Goal: Task Accomplishment & Management: Use online tool/utility

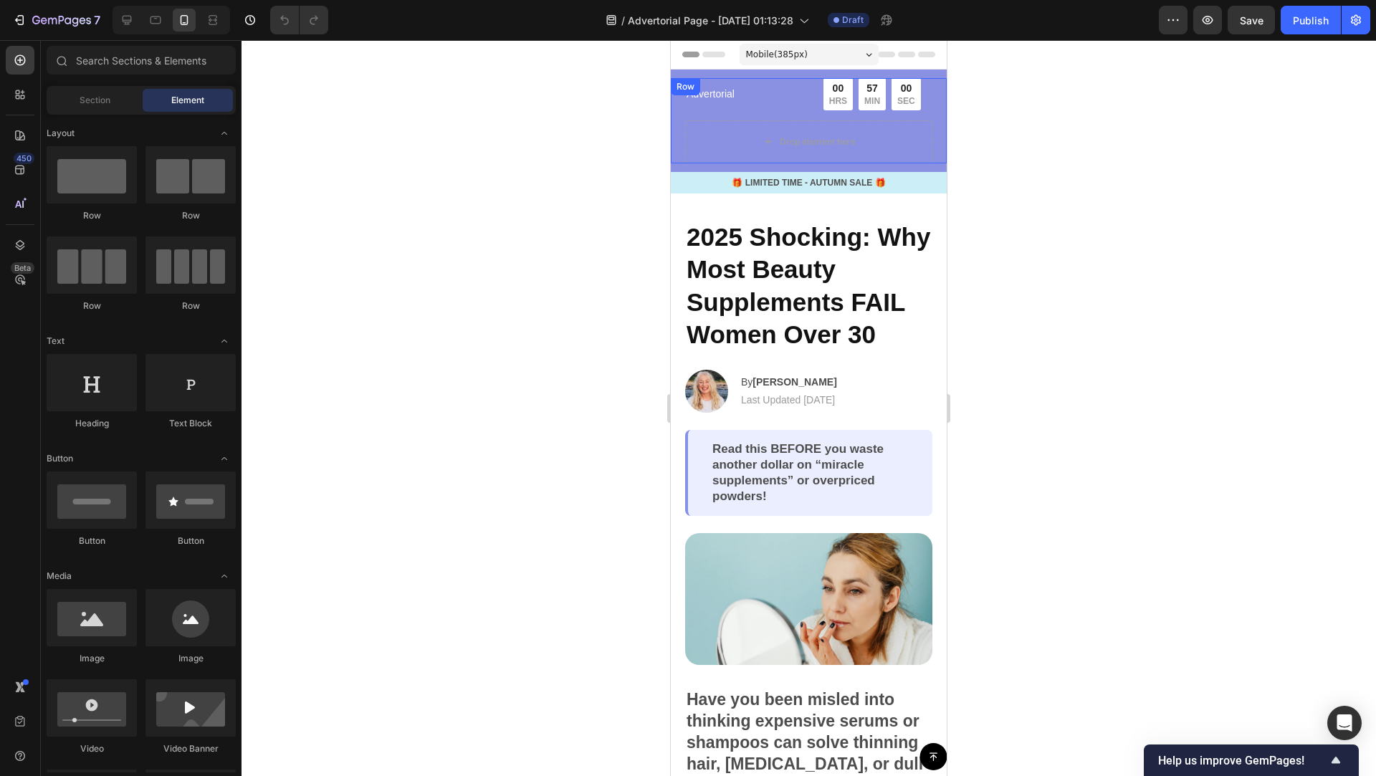
click at [934, 144] on div "Advertorial Text Block 00 HRS 57 MIN 00 SEC Countdown Timer Row Drop element he…" at bounding box center [809, 120] width 276 height 85
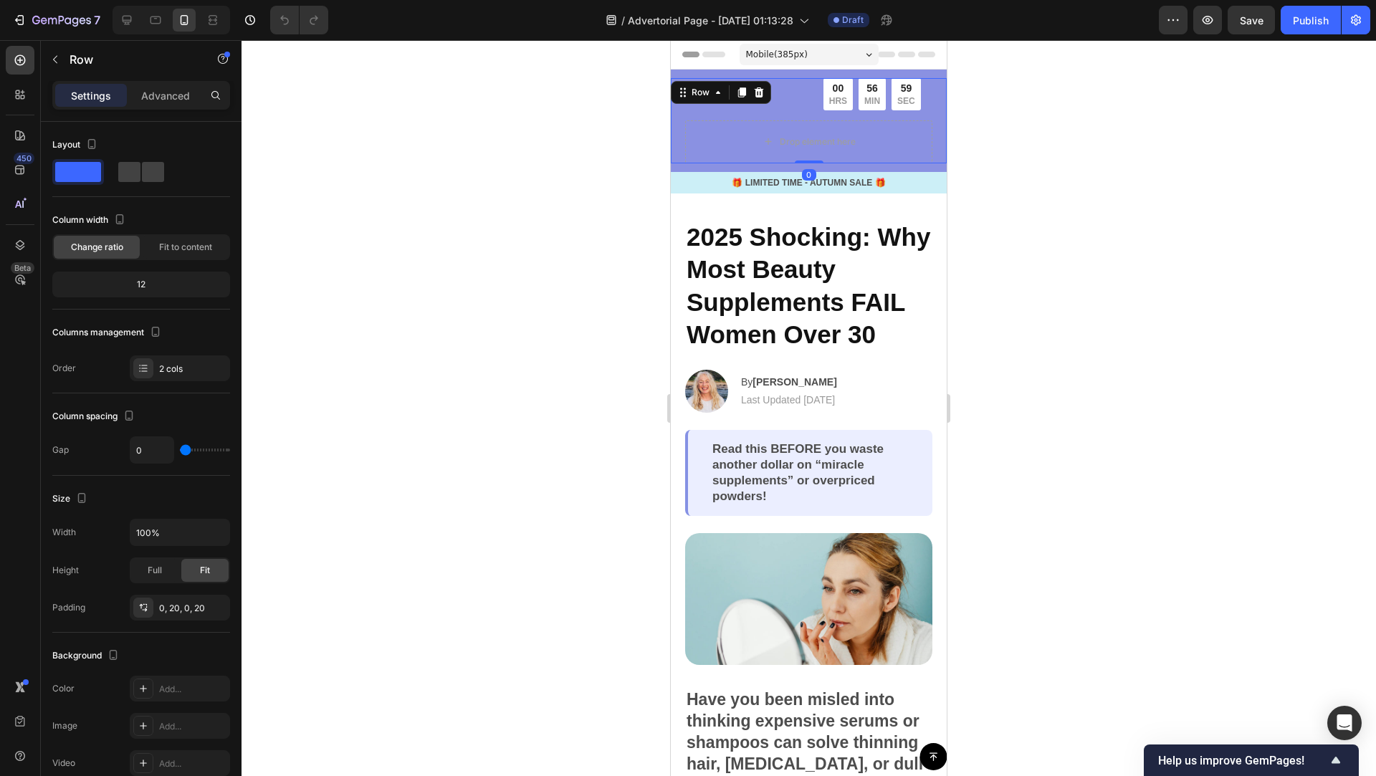
click at [762, 82] on div "Row" at bounding box center [721, 92] width 100 height 23
click at [759, 92] on icon at bounding box center [758, 92] width 11 height 11
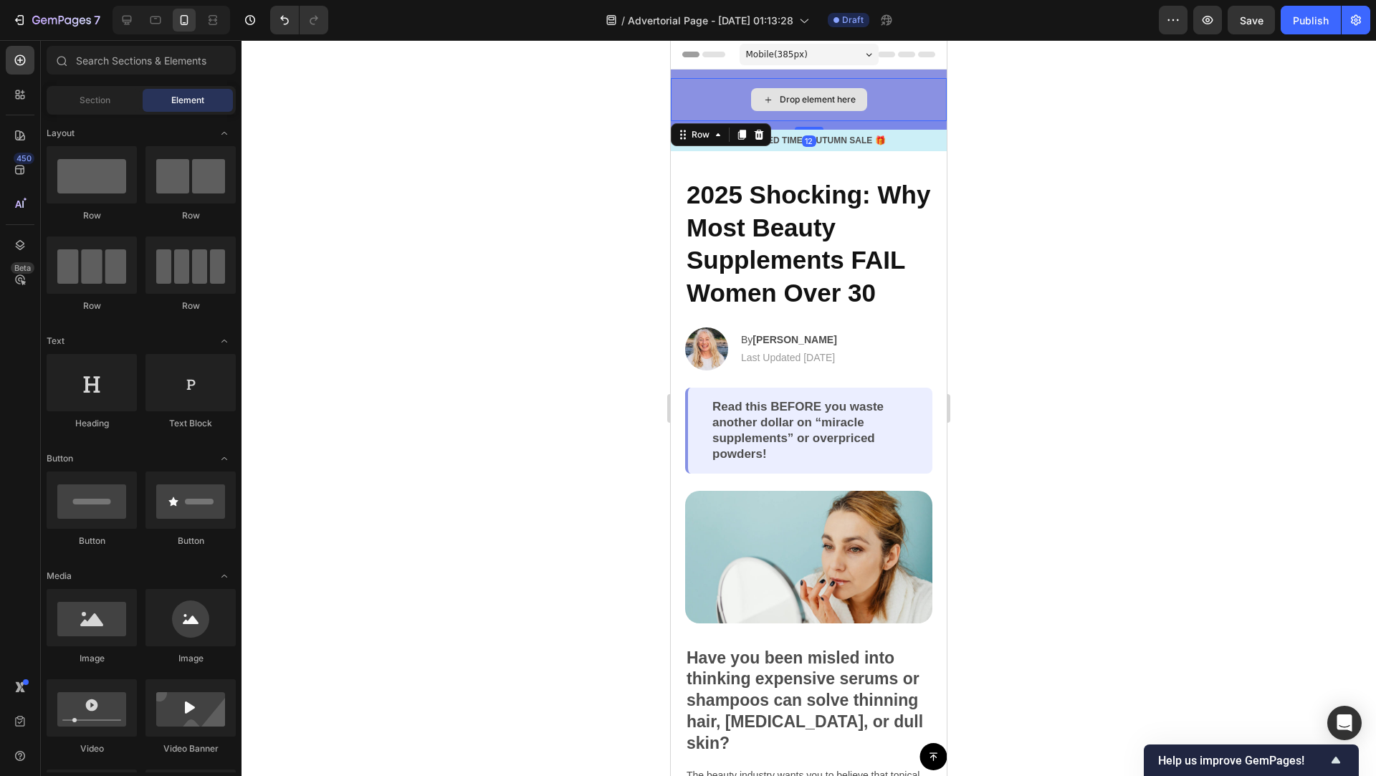
click at [944, 91] on div "Drop element here" at bounding box center [809, 99] width 276 height 43
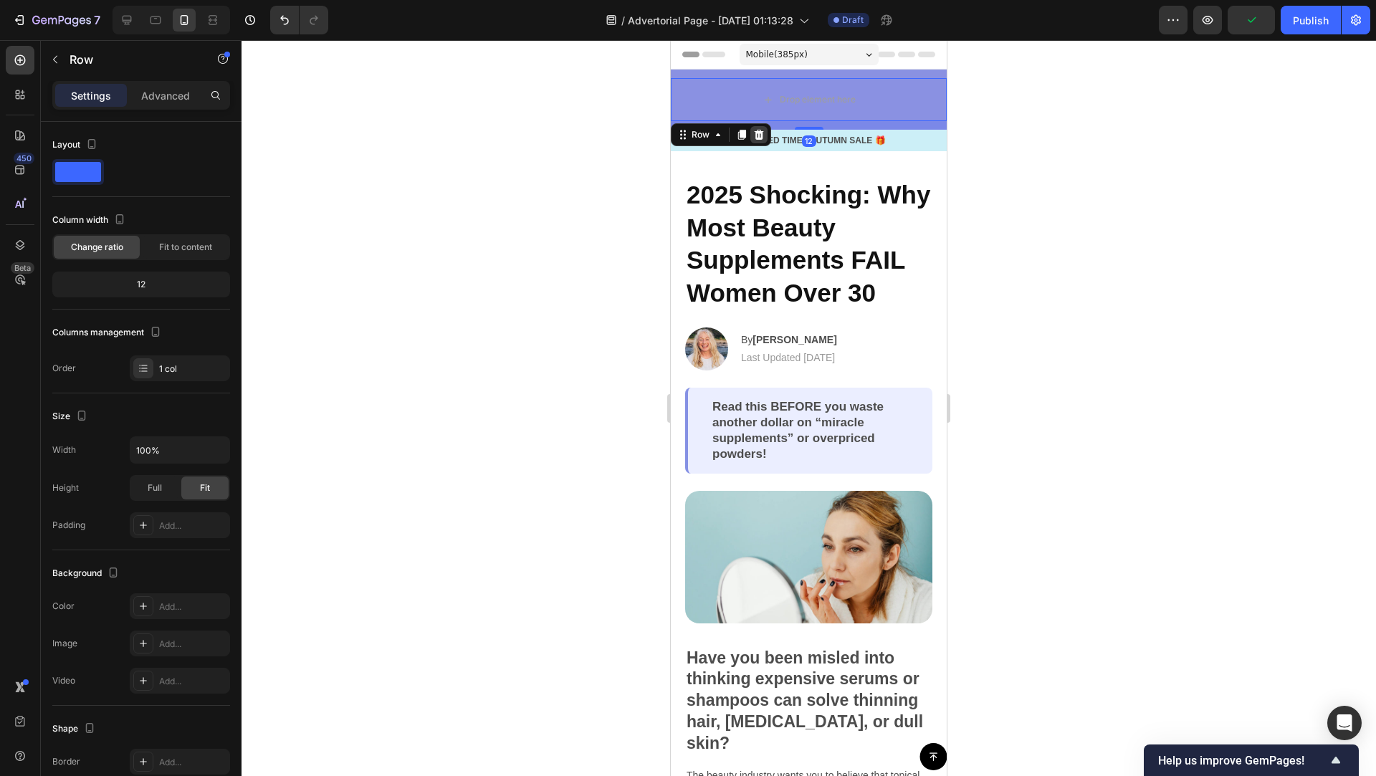
click at [760, 134] on icon at bounding box center [759, 135] width 9 height 10
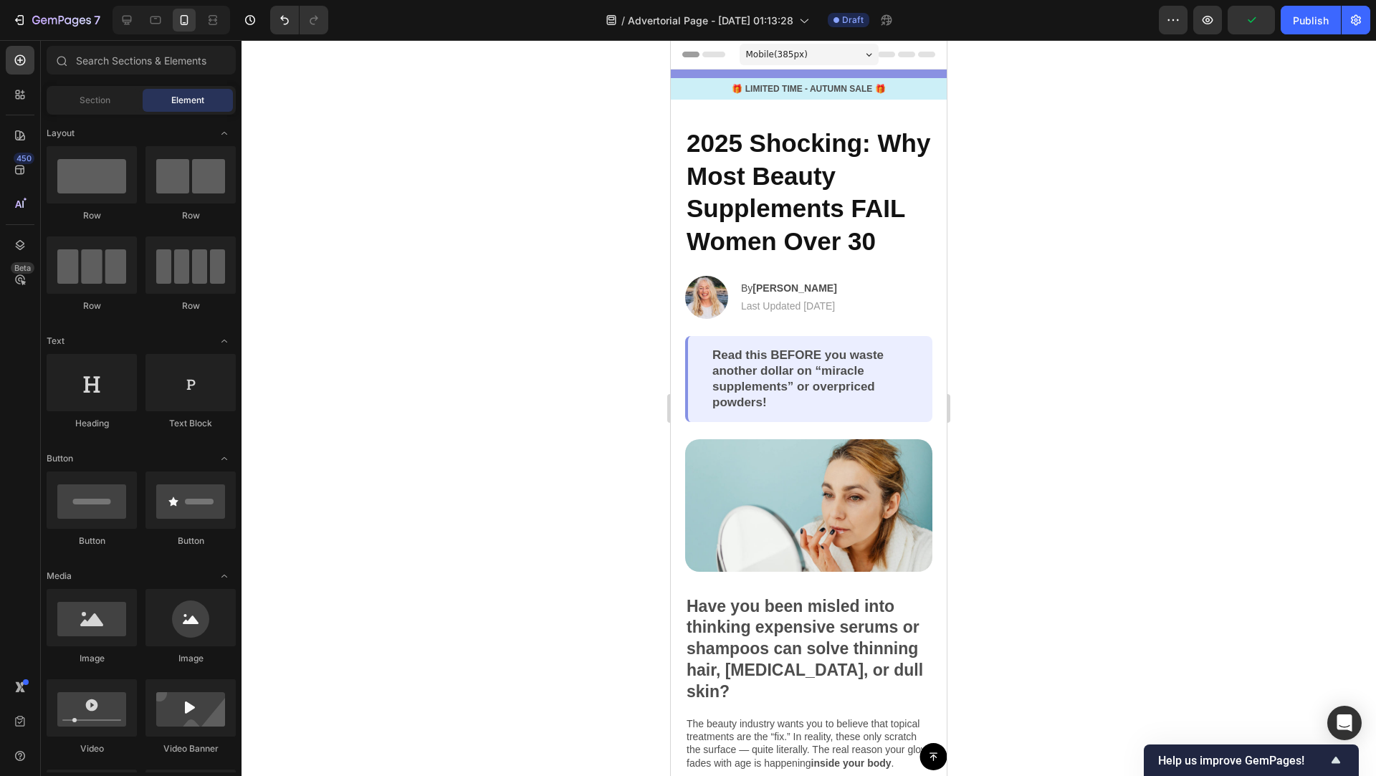
click at [1032, 91] on div at bounding box center [809, 408] width 1134 height 736
click at [923, 93] on p "🎁 LIMITED TIME - AUTUMN SALE 🎁" at bounding box center [808, 88] width 273 height 13
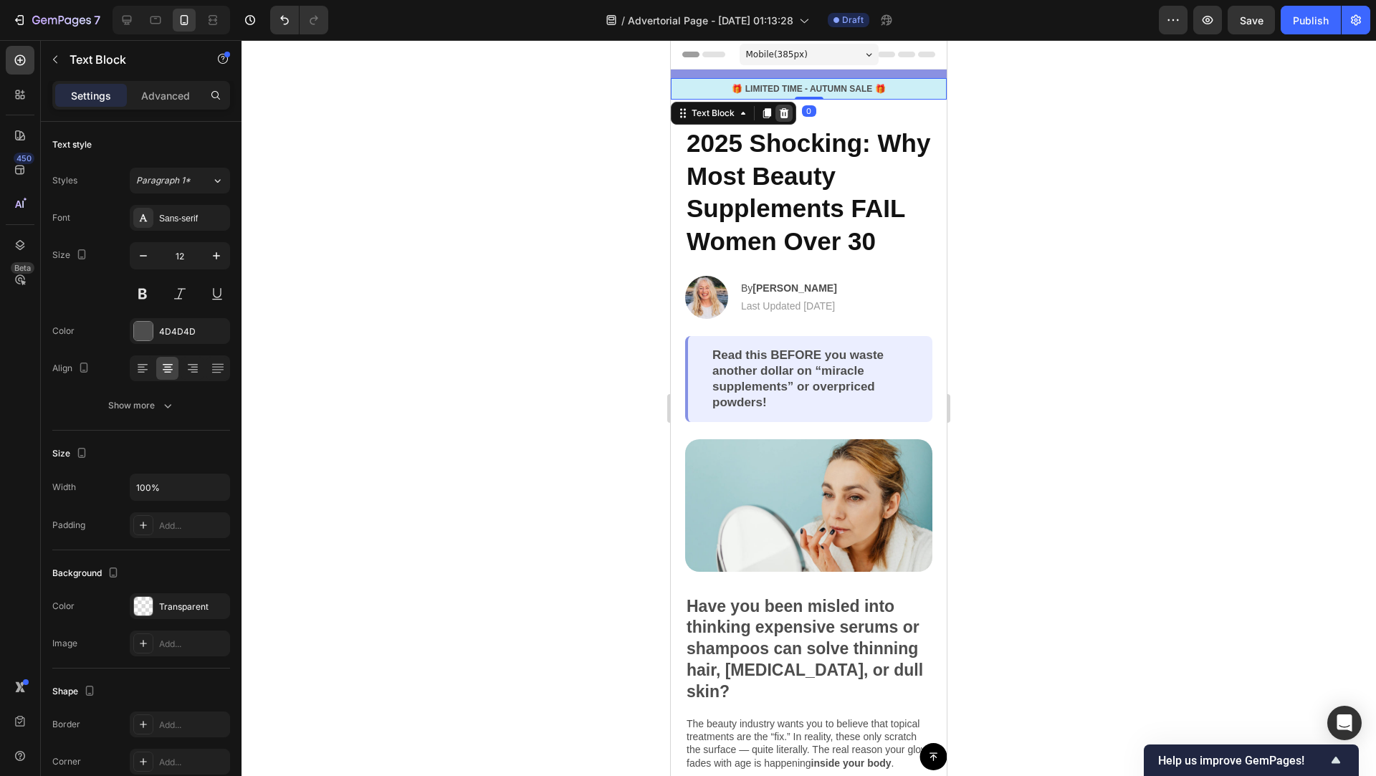
click at [783, 111] on icon at bounding box center [784, 113] width 9 height 10
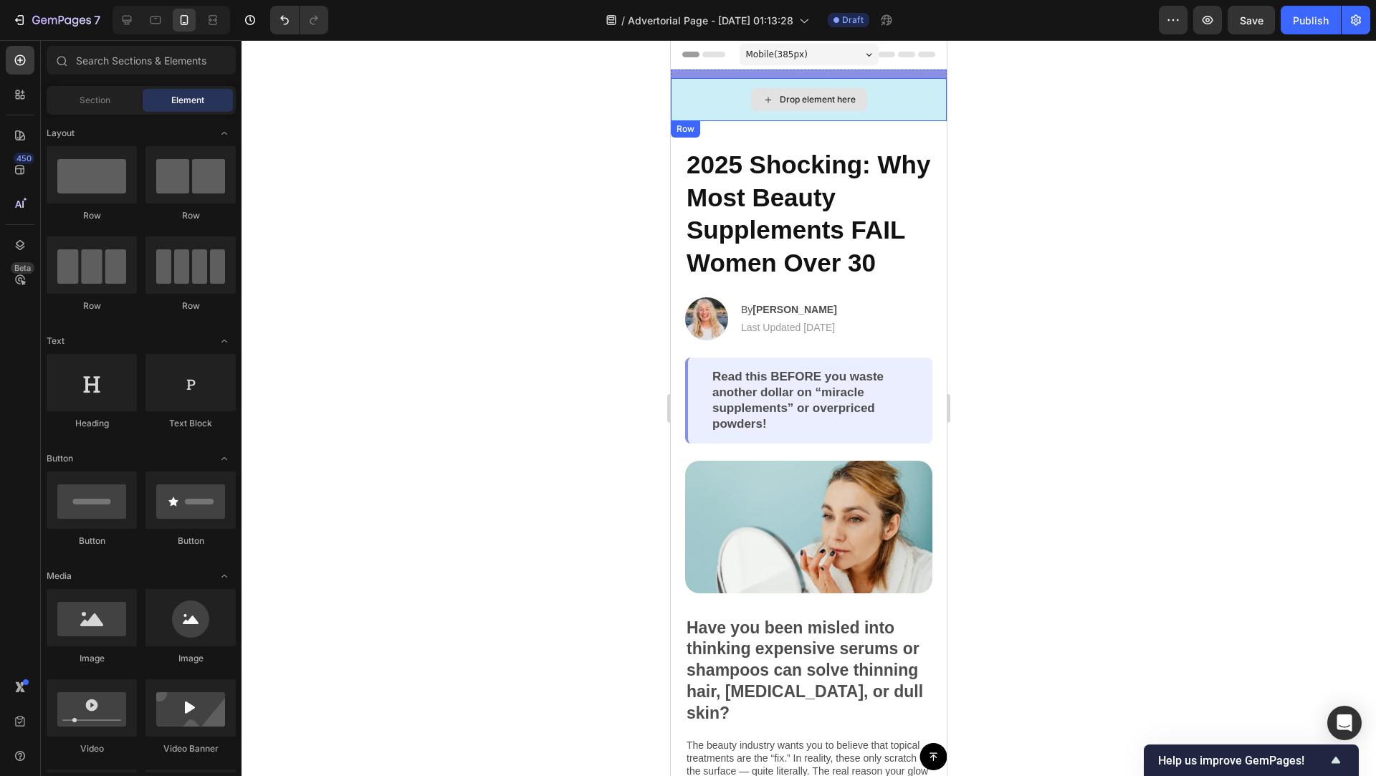
click at [926, 97] on div "Drop element here" at bounding box center [809, 99] width 276 height 43
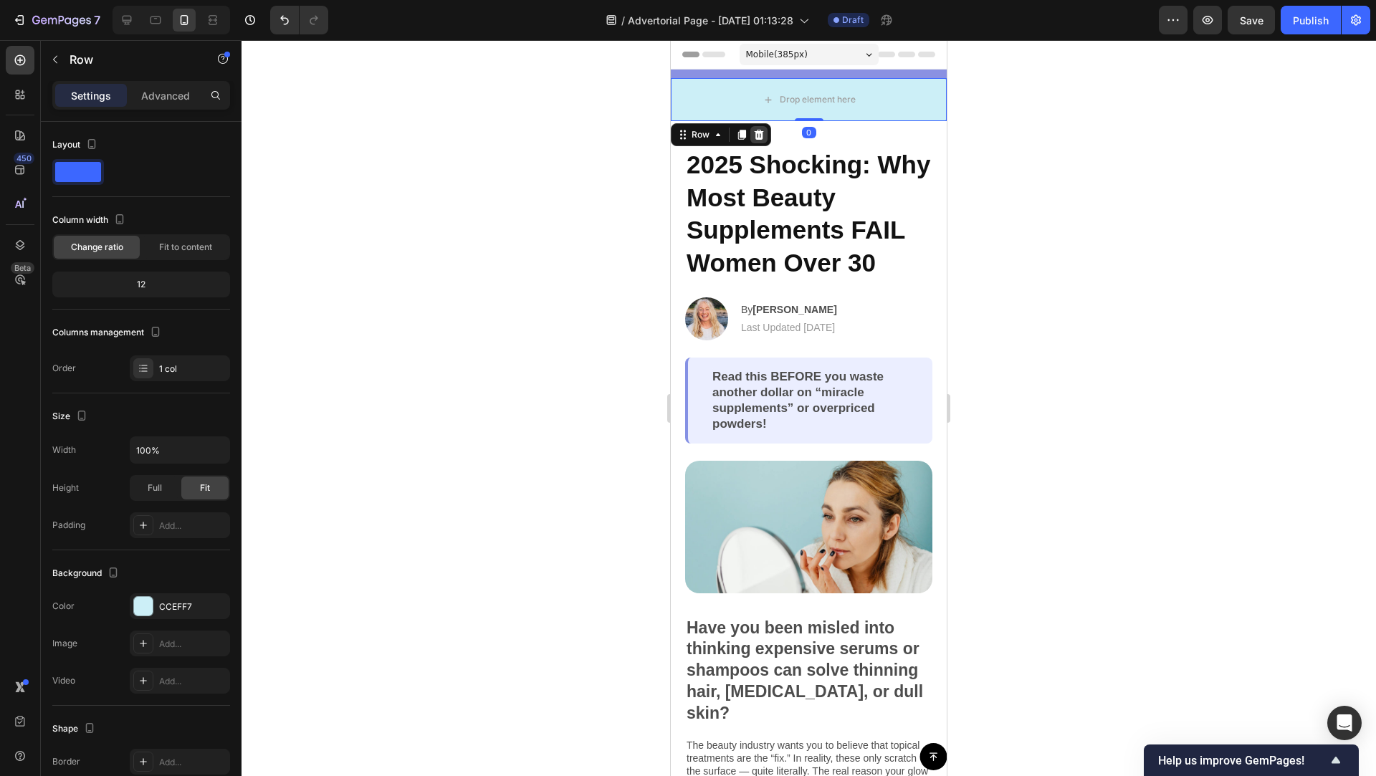
click at [760, 130] on icon at bounding box center [758, 134] width 11 height 11
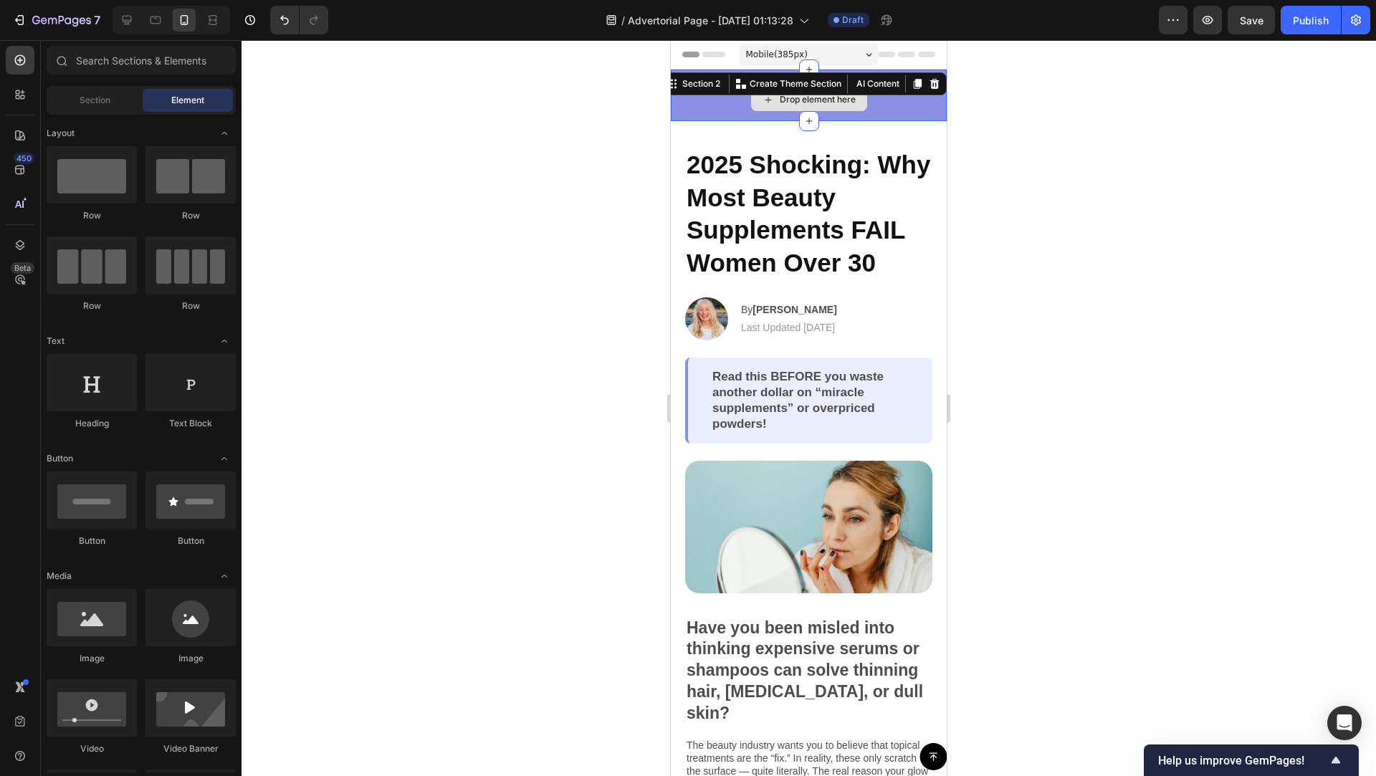
click at [913, 97] on div "Drop element here" at bounding box center [809, 99] width 276 height 43
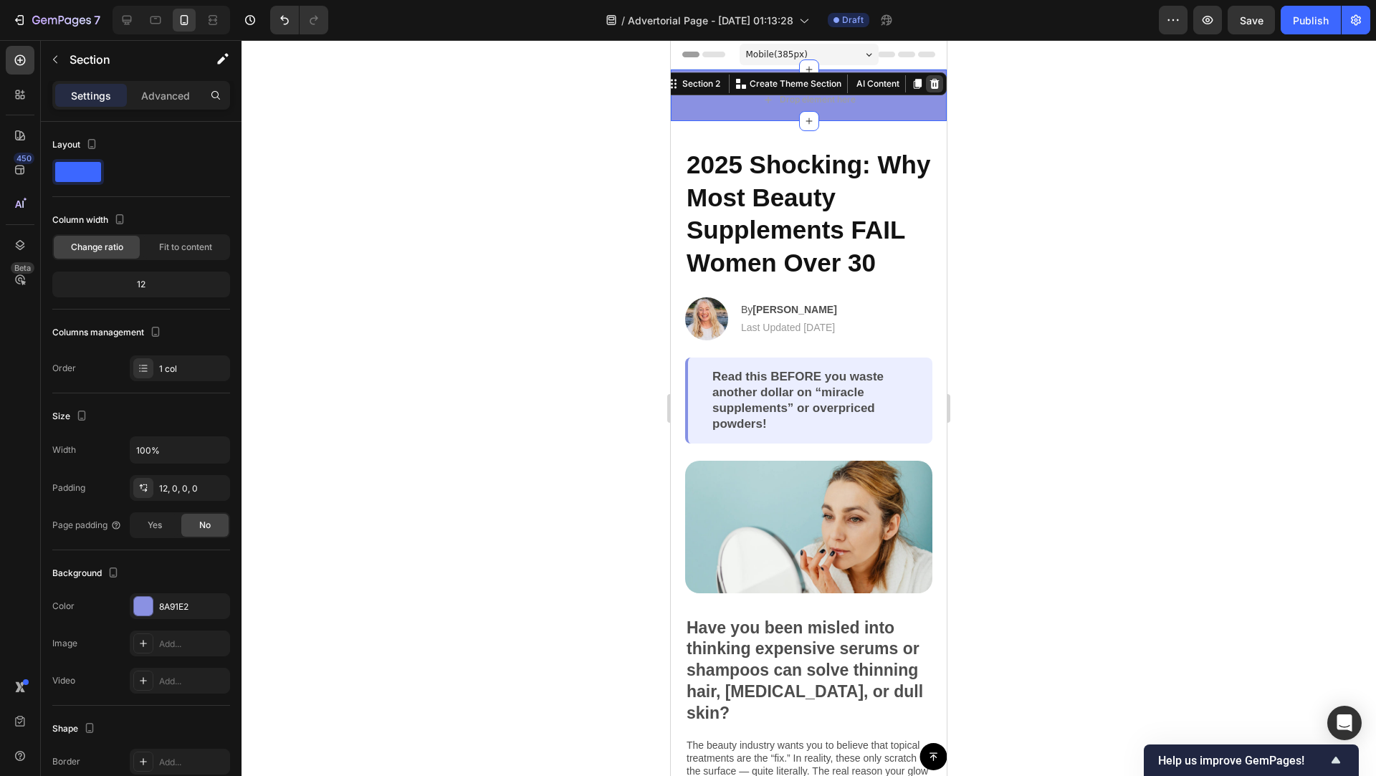
click at [936, 80] on icon at bounding box center [934, 84] width 9 height 10
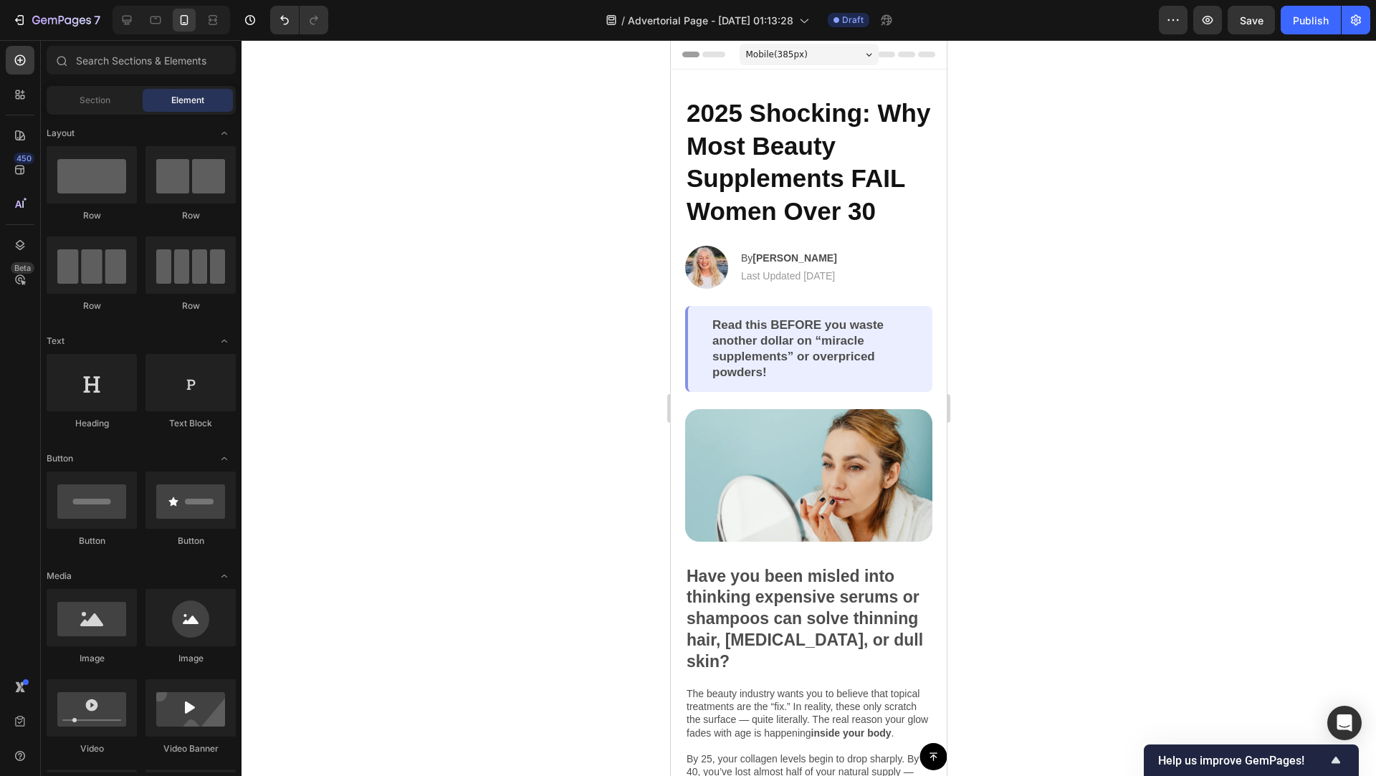
click at [1050, 287] on div at bounding box center [809, 408] width 1134 height 736
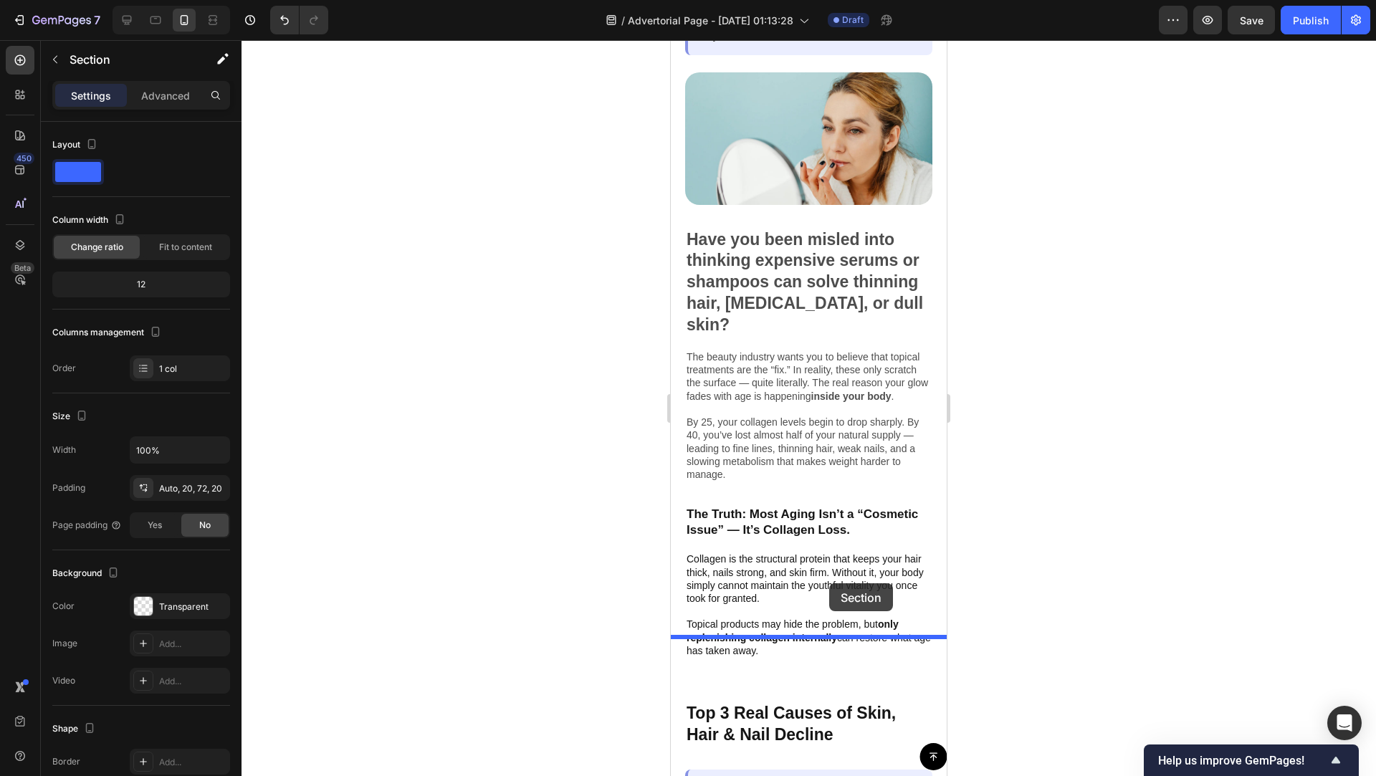
scroll to position [376, 0]
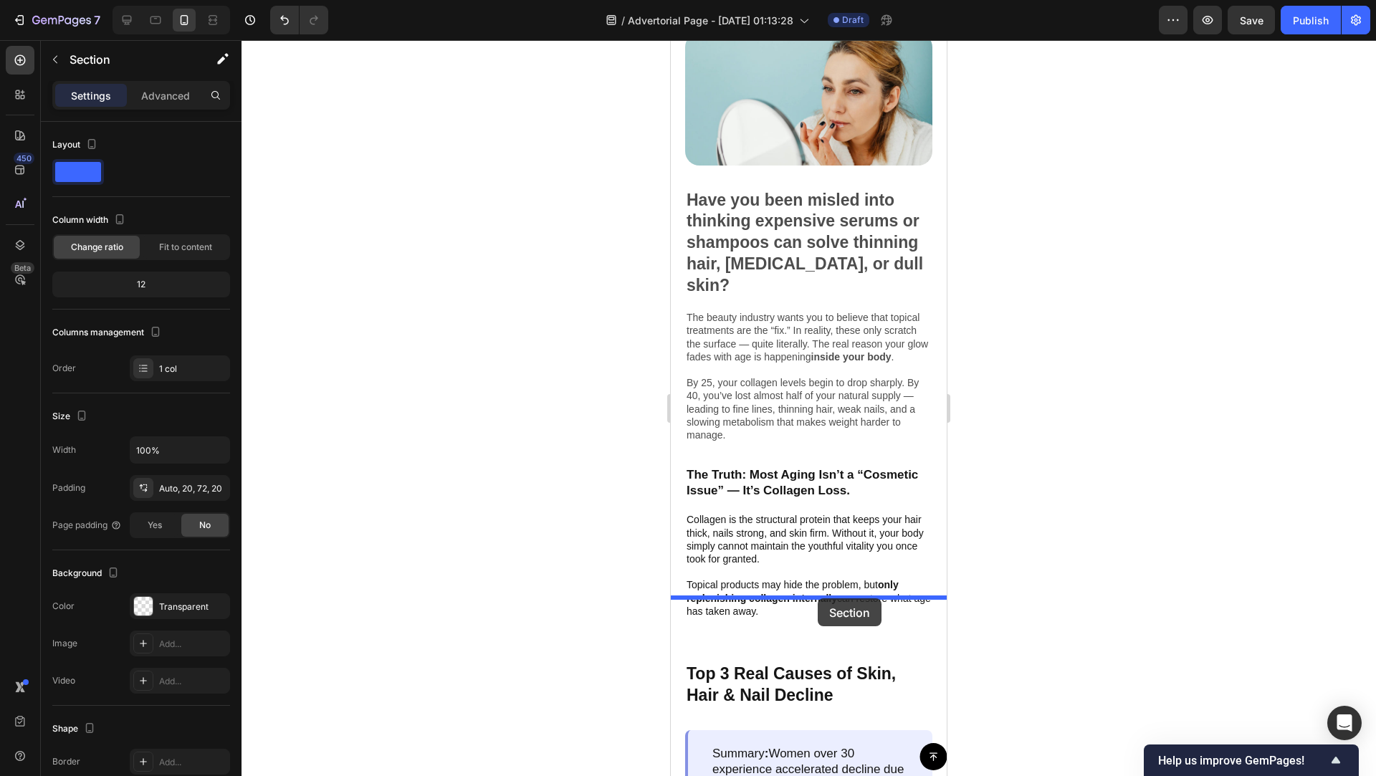
drag, startPoint x: 936, startPoint y: 368, endPoint x: 818, endPoint y: 598, distance: 258.6
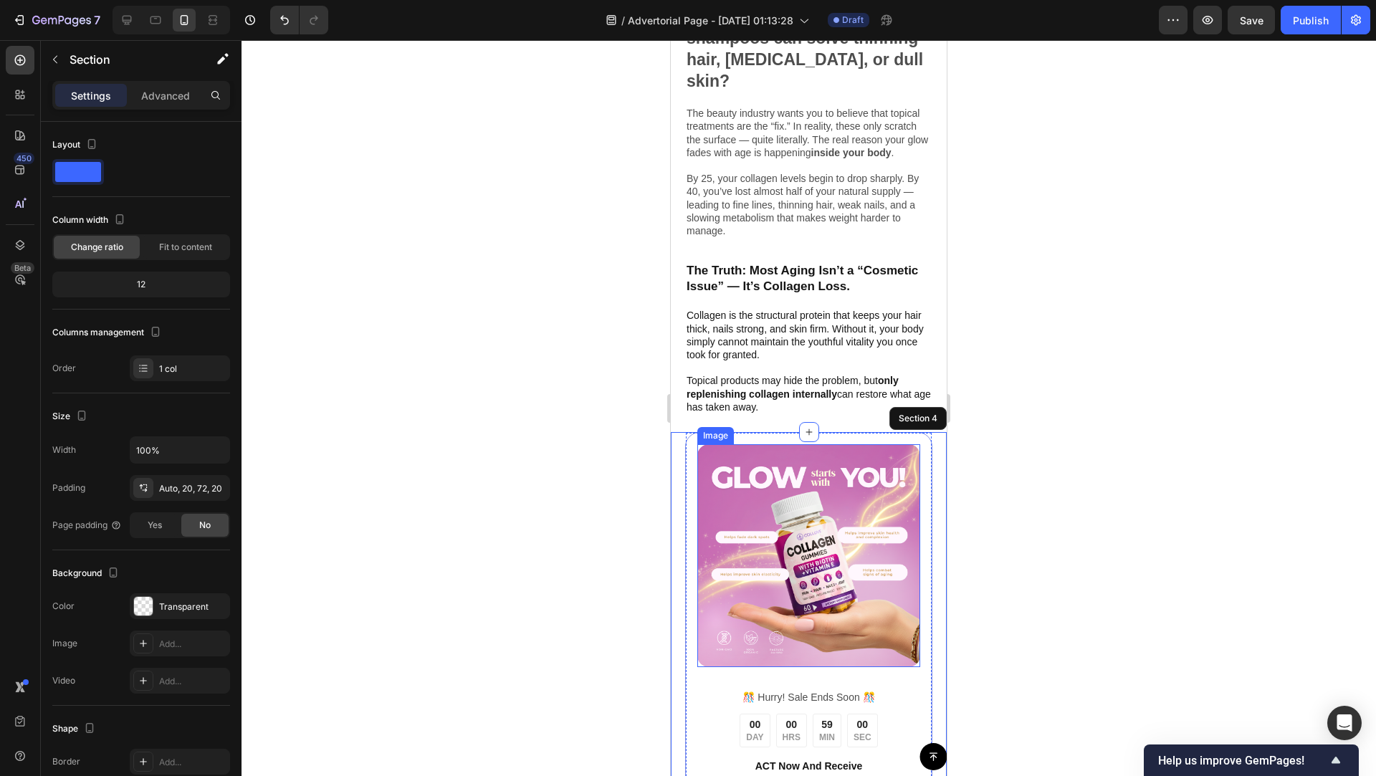
click at [1048, 545] on div at bounding box center [809, 408] width 1134 height 736
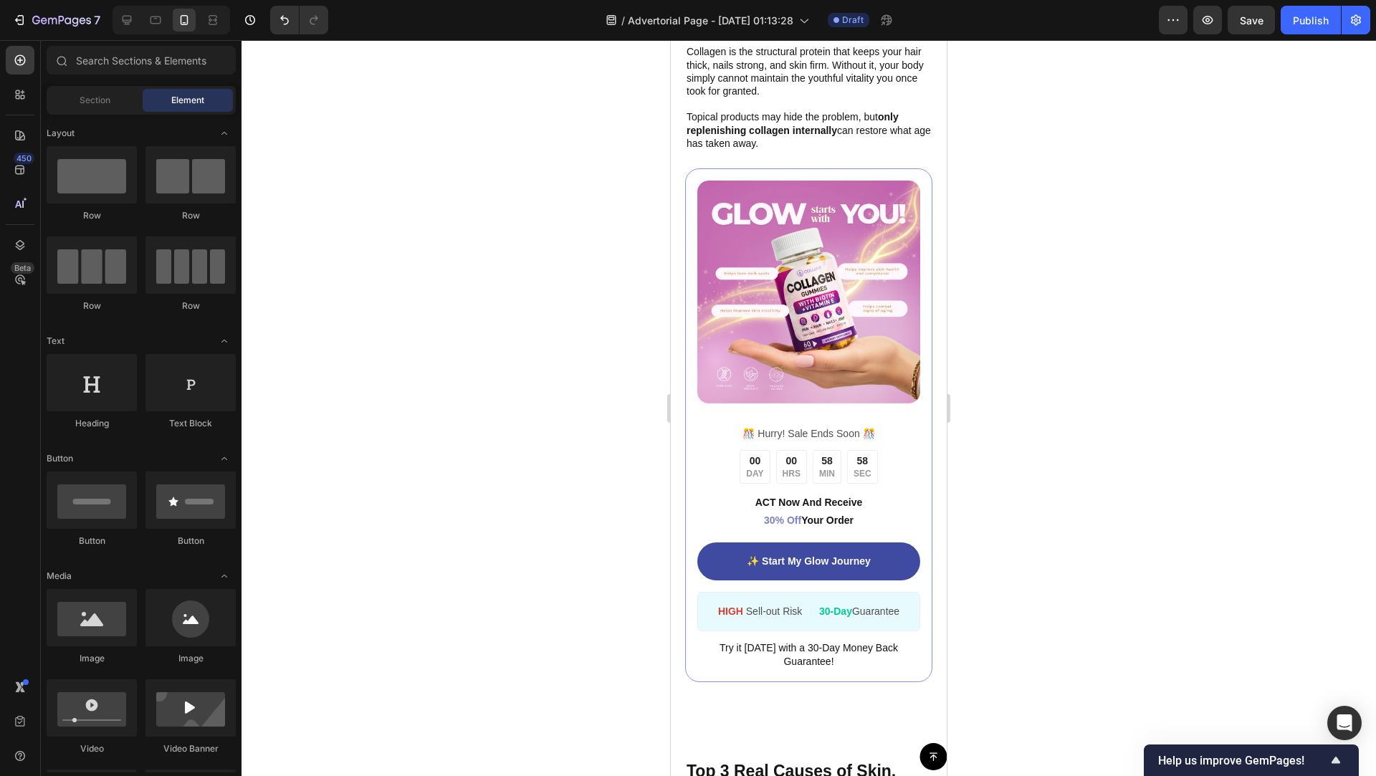
scroll to position [848, 0]
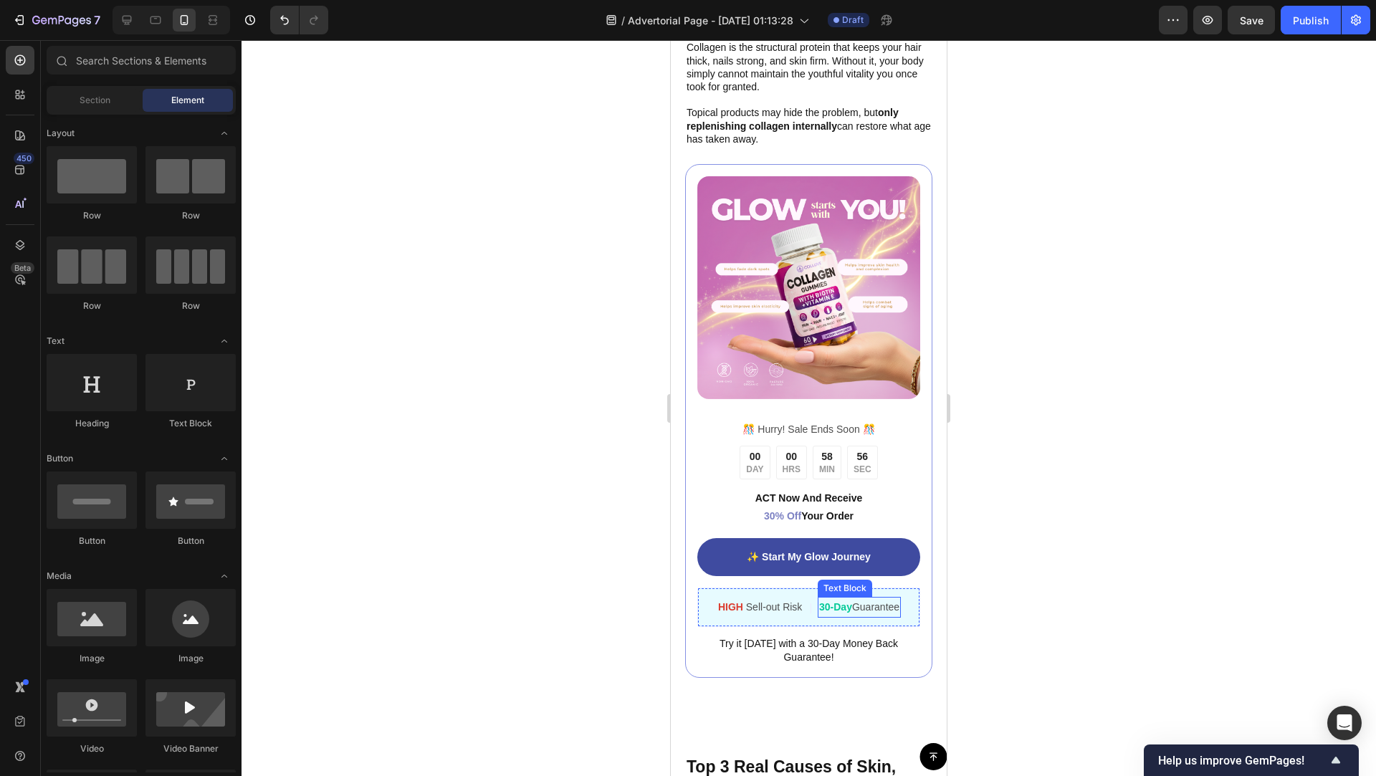
click at [827, 597] on div "30-Day Guarantee" at bounding box center [859, 607] width 83 height 21
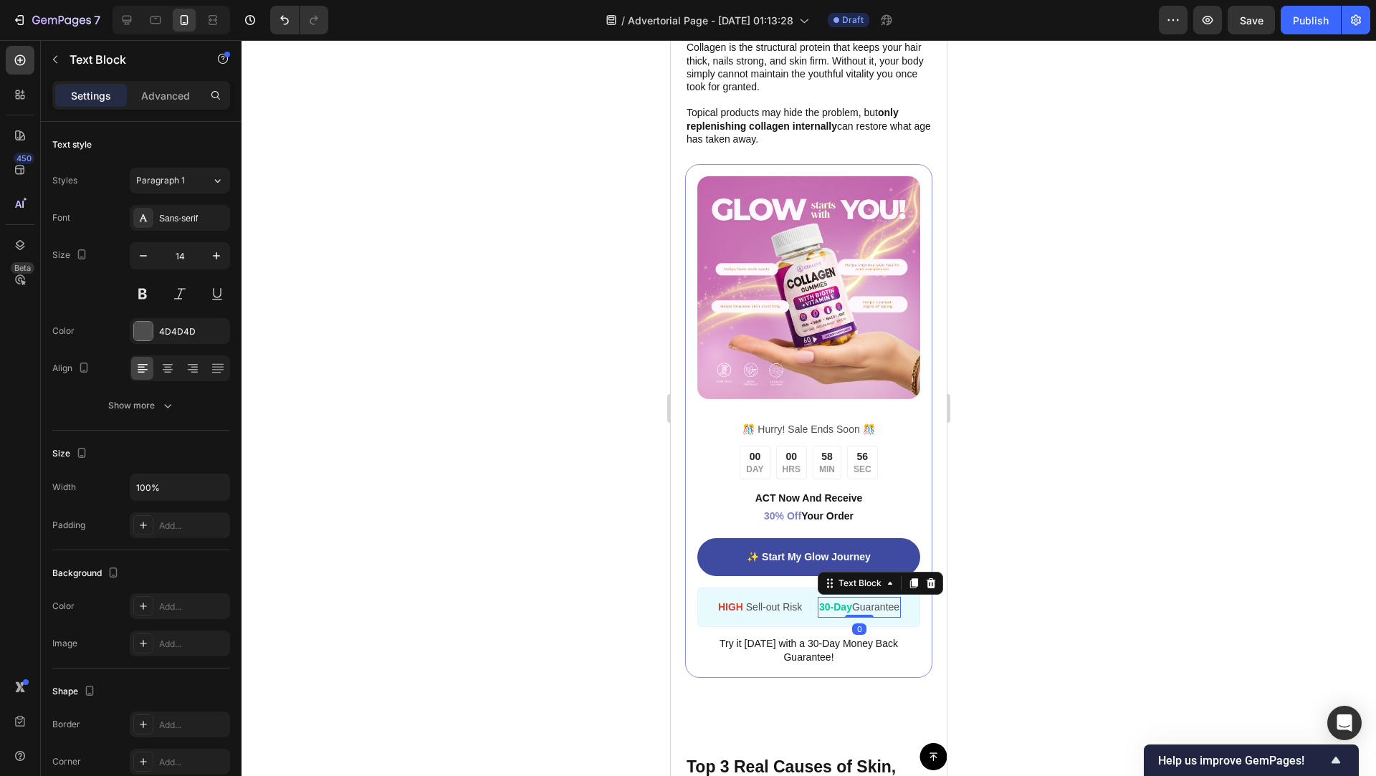
click at [827, 601] on strong "30-Day" at bounding box center [835, 606] width 33 height 11
click at [824, 601] on strong "30-Day" at bounding box center [835, 606] width 33 height 11
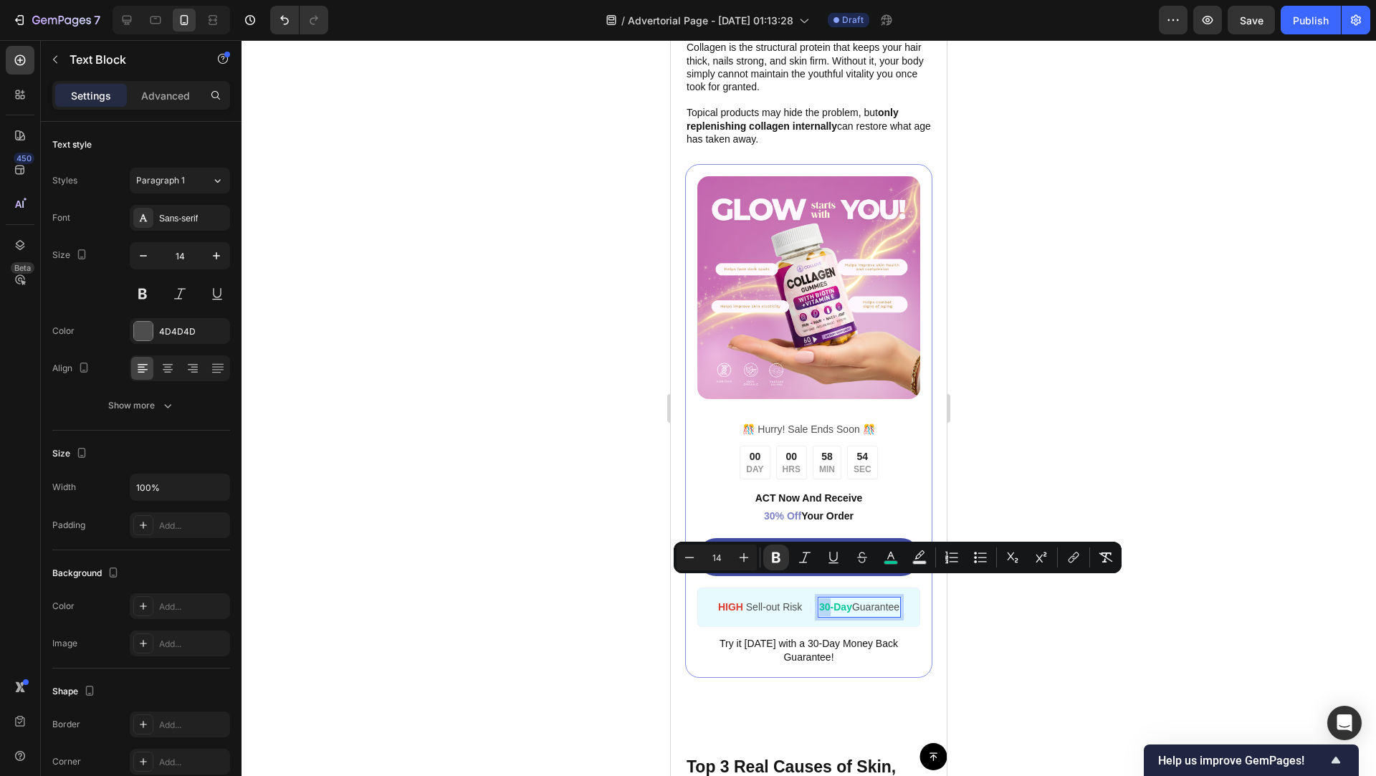
click at [824, 601] on strong "30-Day" at bounding box center [835, 606] width 33 height 11
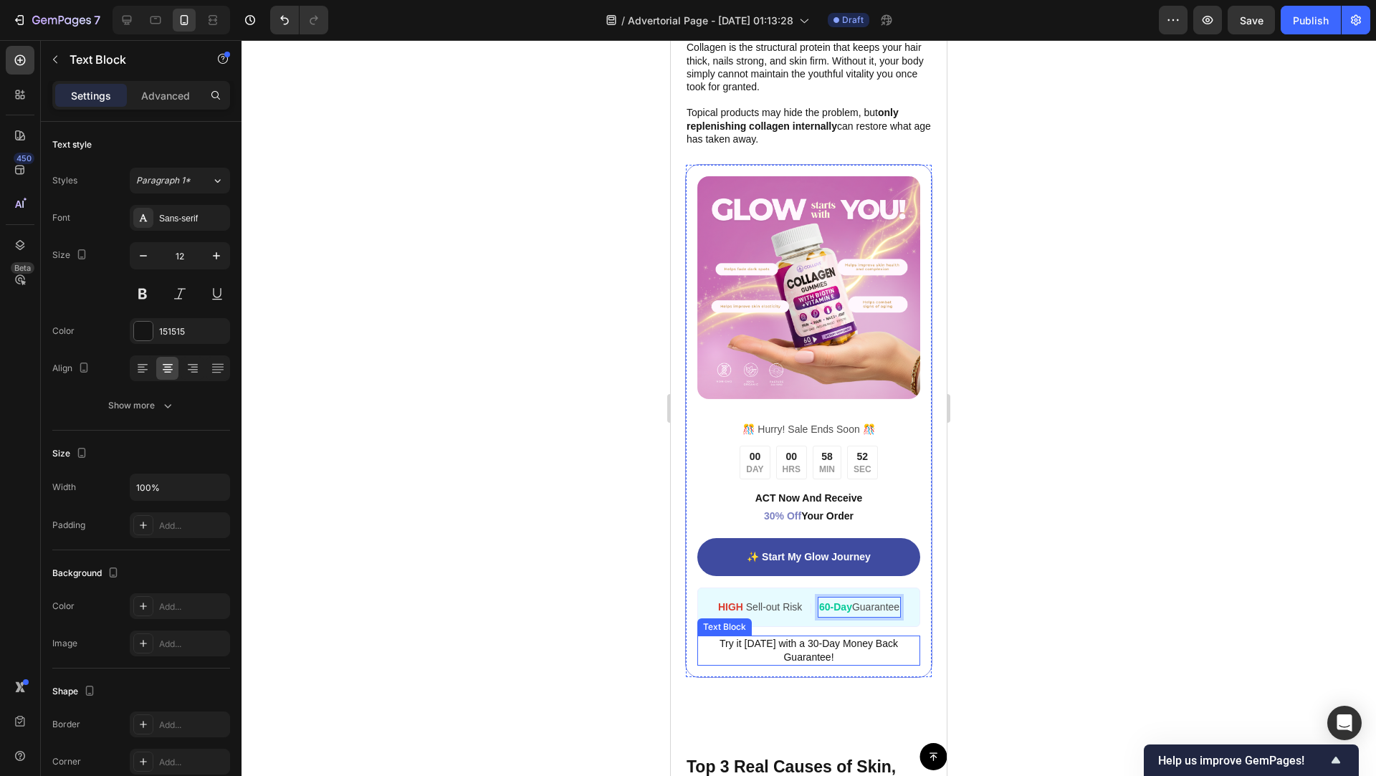
click at [809, 638] on span "Try it [DATE] with a 30-Day Money Back Guarantee!" at bounding box center [808, 650] width 178 height 25
click at [812, 638] on span "Try it [DATE] with a 30-Day Money Back Guarantee!" at bounding box center [808, 650] width 178 height 25
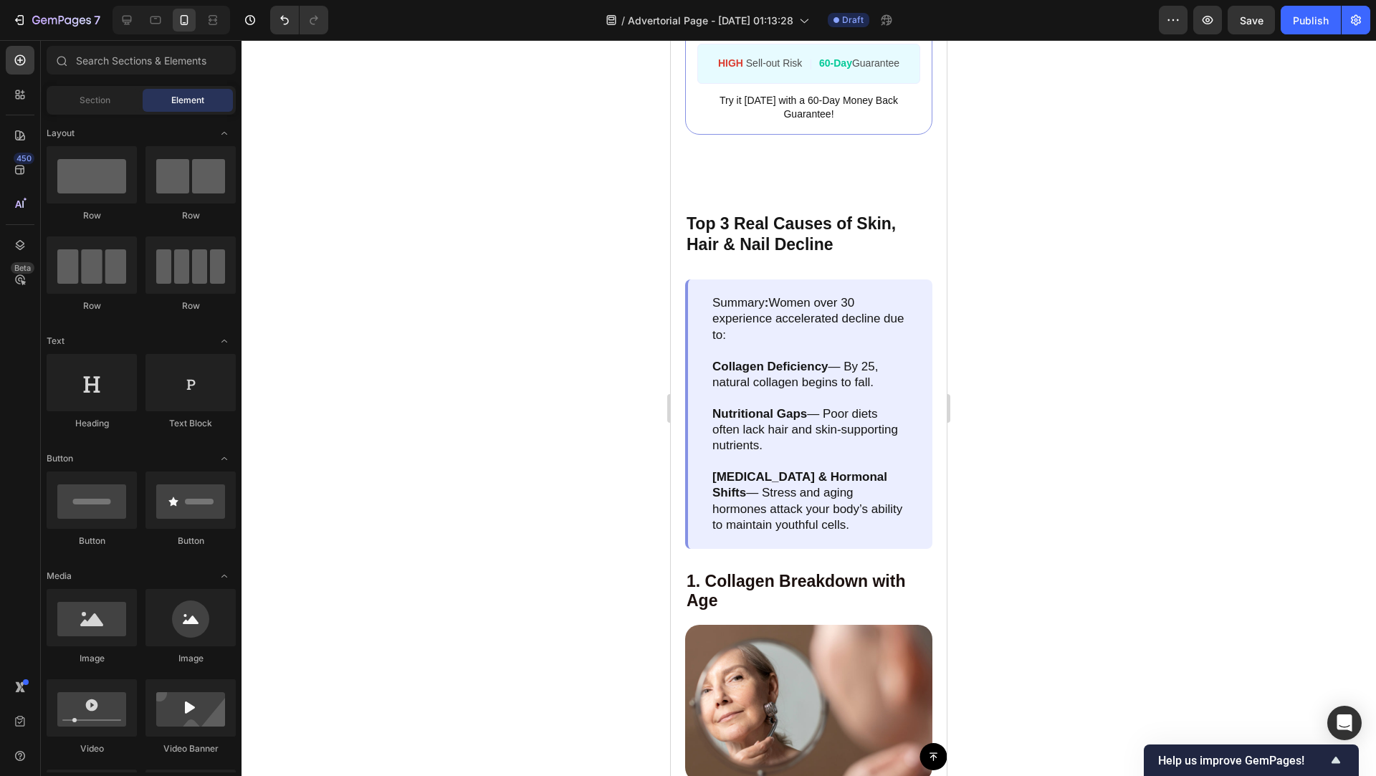
scroll to position [1299, 0]
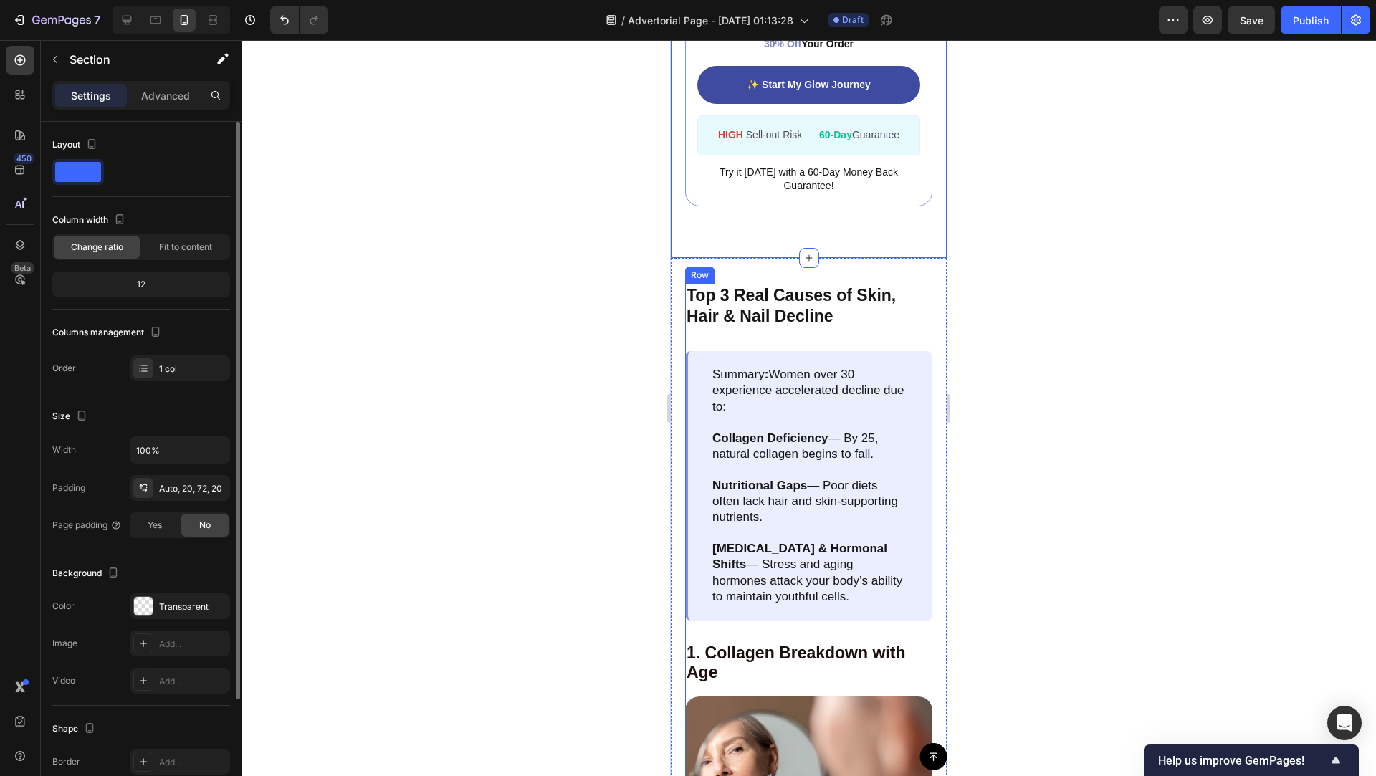
drag, startPoint x: 162, startPoint y: 102, endPoint x: 199, endPoint y: 132, distance: 47.9
click at [162, 101] on p "Advanced" at bounding box center [165, 95] width 49 height 15
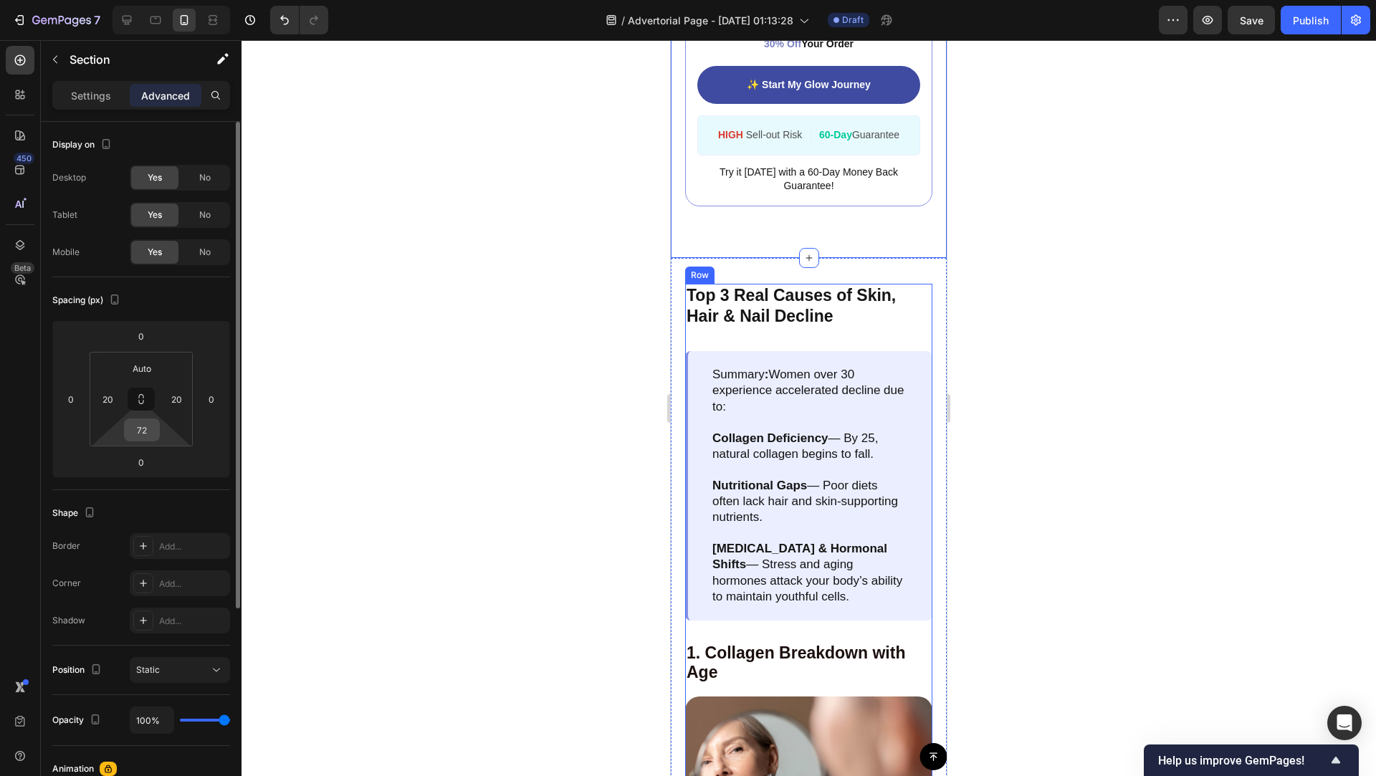
click at [146, 430] on input "72" at bounding box center [142, 429] width 29 height 21
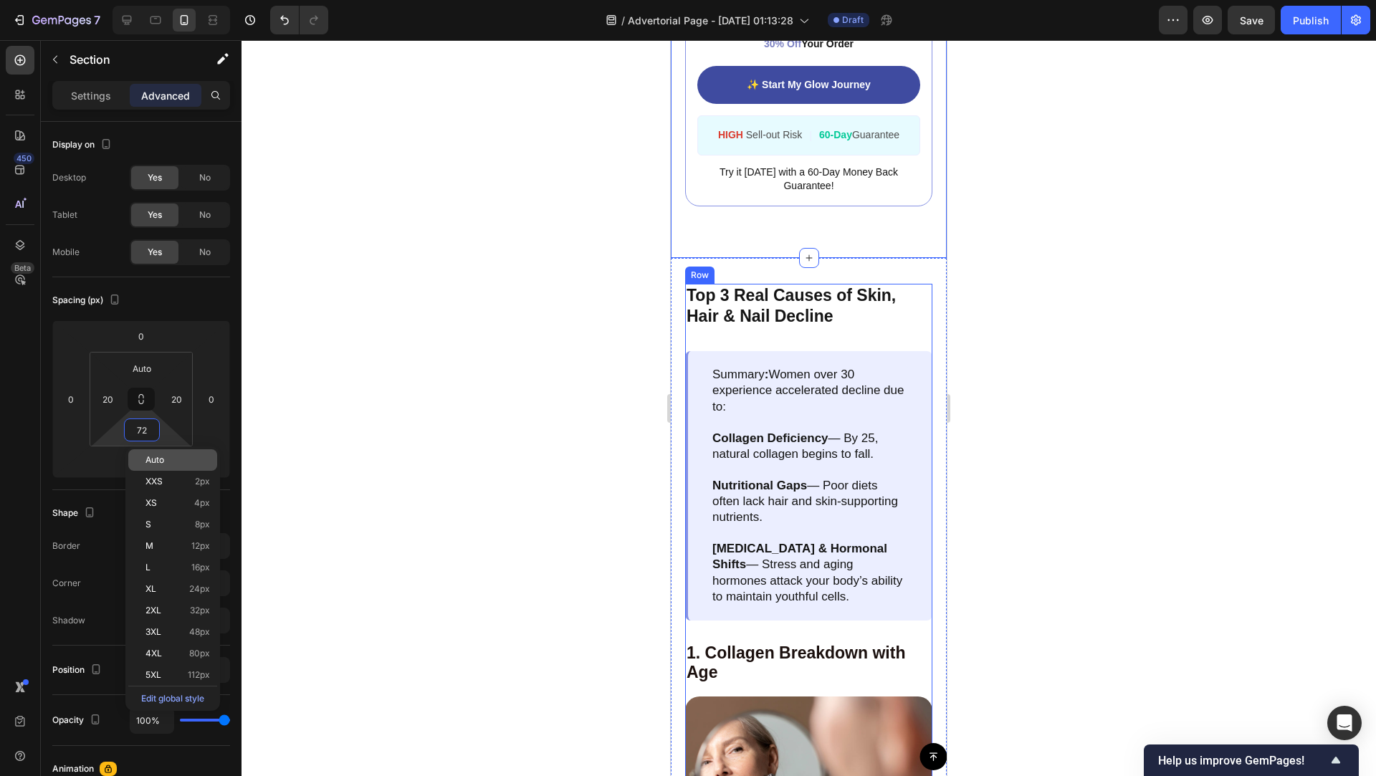
click at [148, 459] on span "Auto" at bounding box center [154, 460] width 19 height 10
type input "Auto"
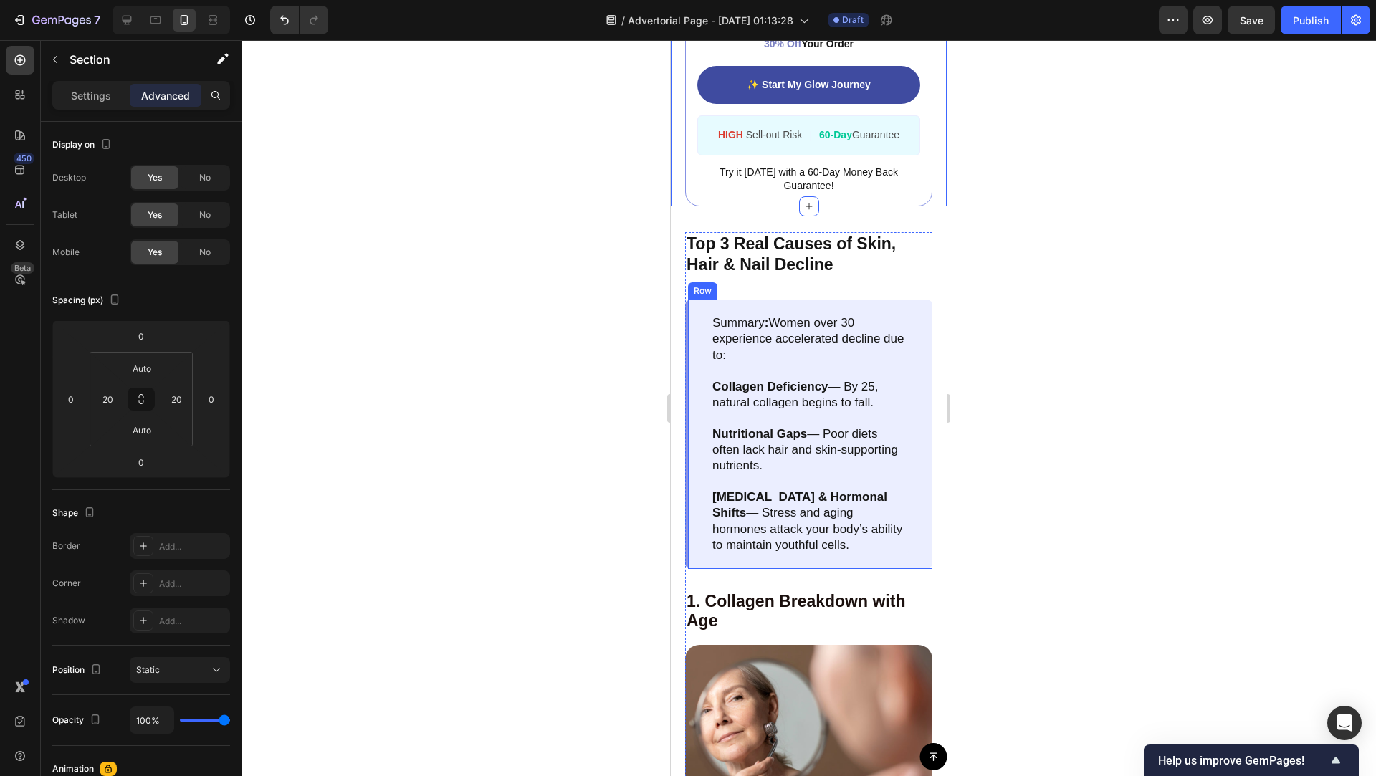
click at [1047, 313] on div at bounding box center [809, 408] width 1134 height 736
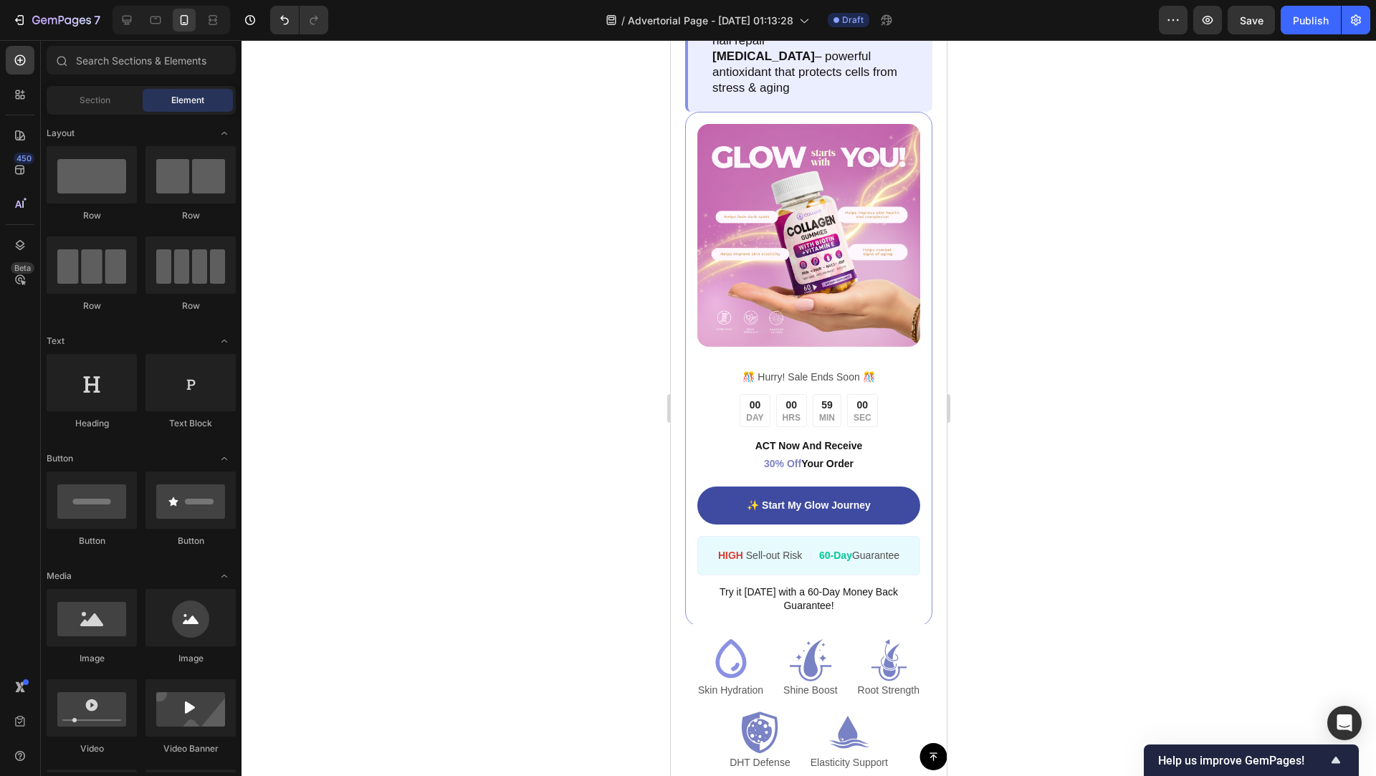
scroll to position [3228, 0]
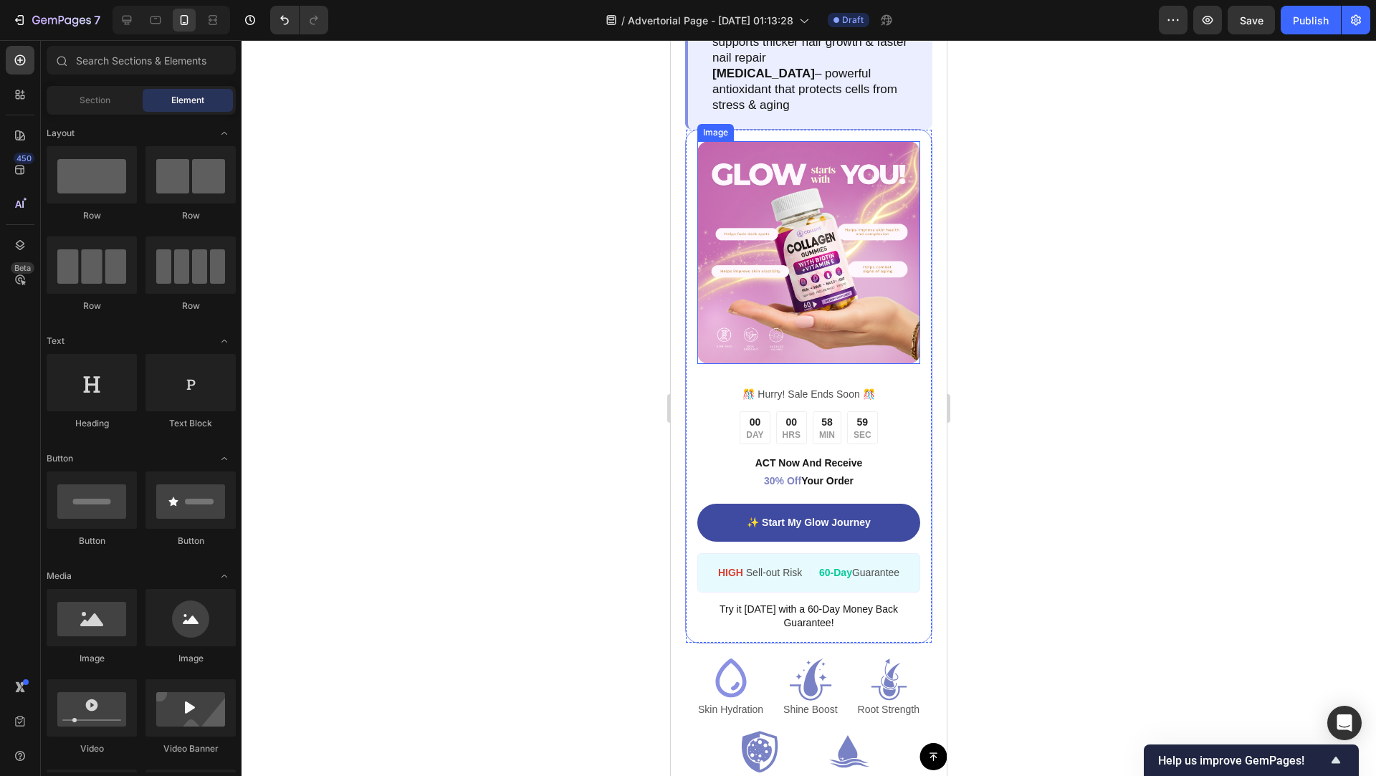
click at [907, 305] on img at bounding box center [808, 252] width 223 height 223
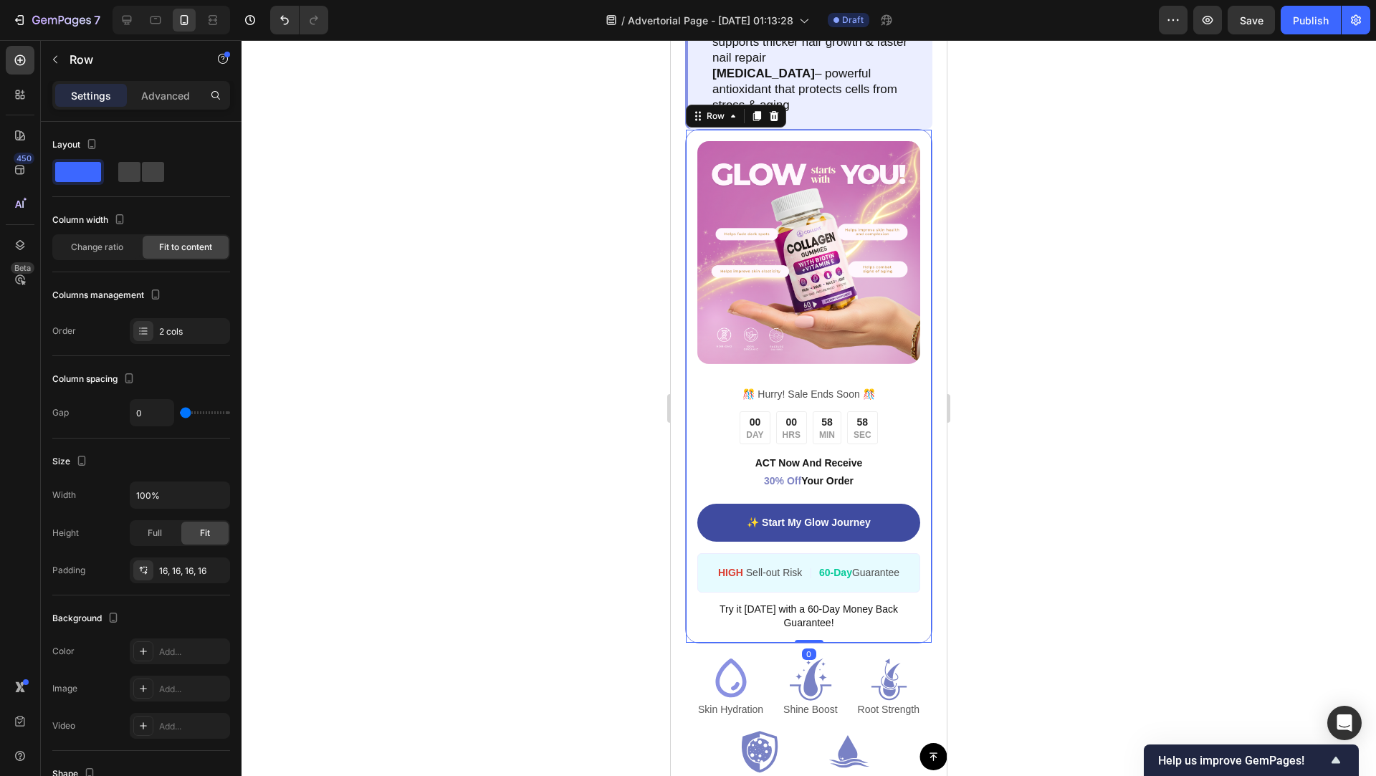
click at [929, 296] on div "Image ️🎊 Hurry! Sale Ends Soon ️🎊 Text Block 00 DAY 00 HRS 58 MIN 58 SEC Countd…" at bounding box center [808, 386] width 247 height 514
click at [945, 295] on div "Image ️🎊 Hurry! Sale Ends Soon ️🎊 Text Block 00 DAY 00 HRS 58 MIN 57 SEC Countd…" at bounding box center [809, 386] width 276 height 514
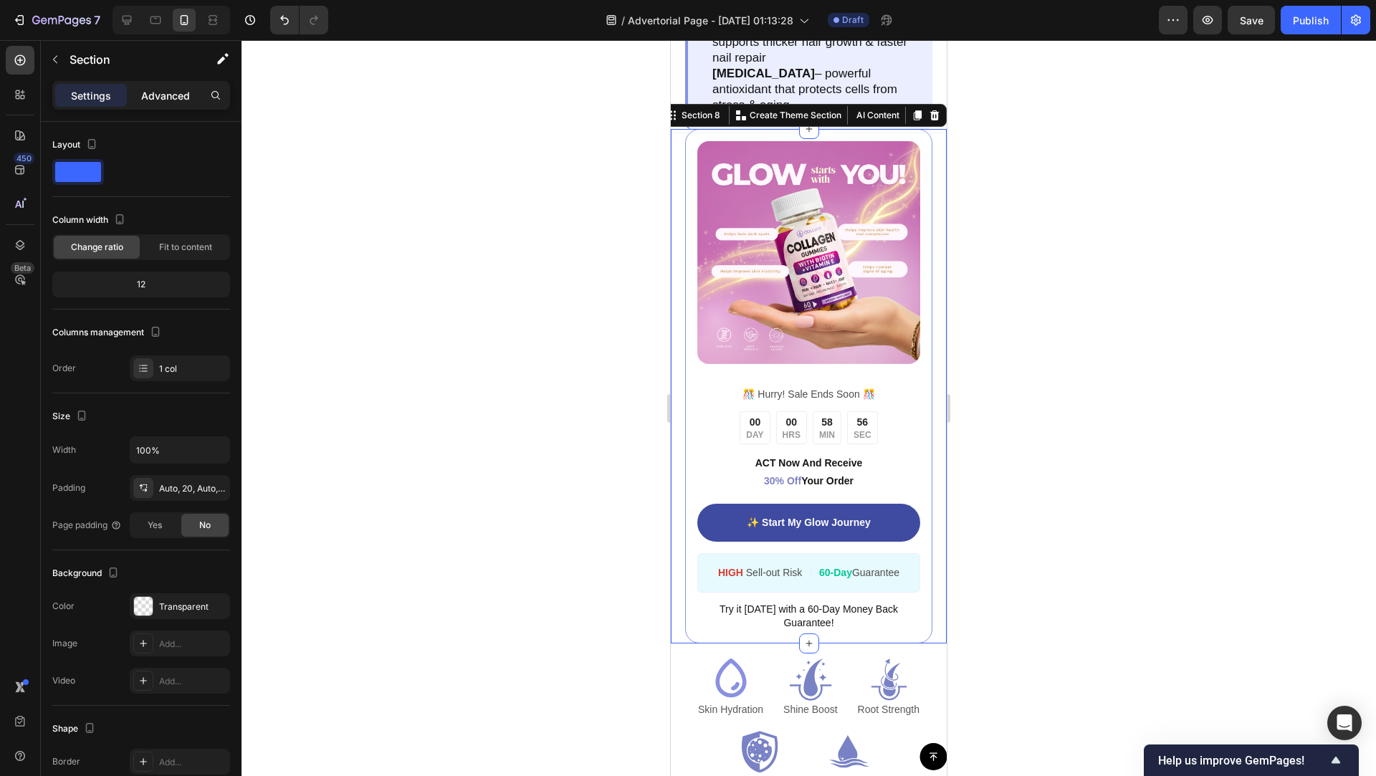
click at [164, 88] on p "Advanced" at bounding box center [165, 95] width 49 height 15
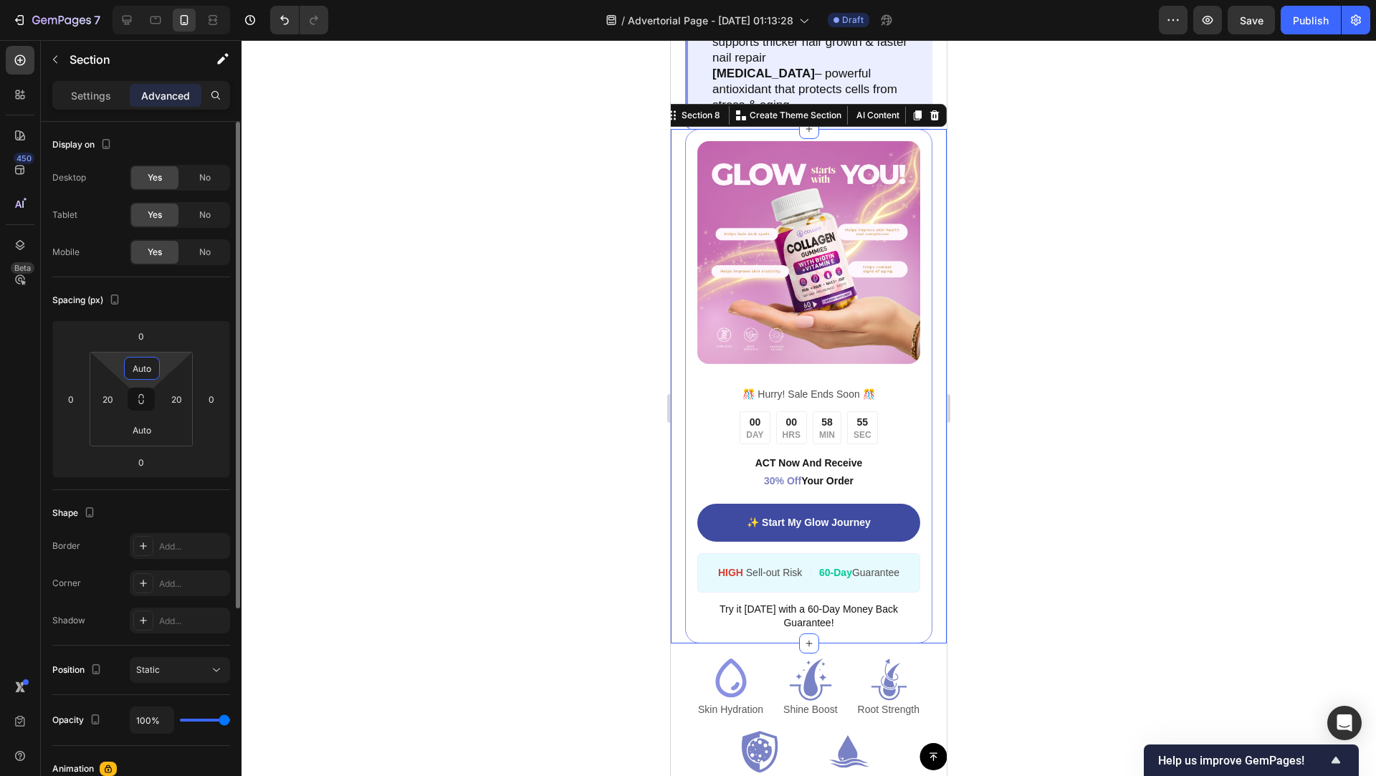
click at [139, 368] on input "Auto" at bounding box center [142, 368] width 29 height 21
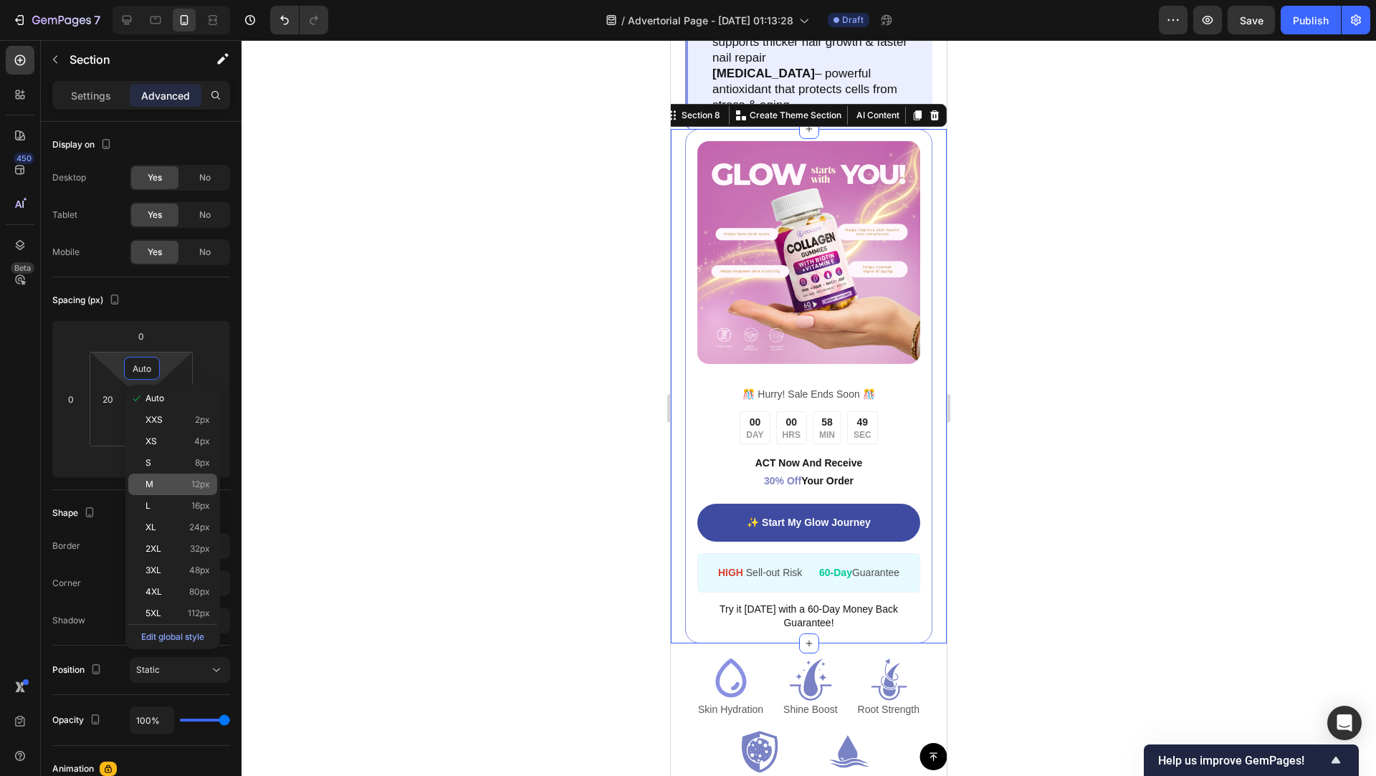
click at [204, 484] on span "12px" at bounding box center [200, 484] width 19 height 10
type input "12"
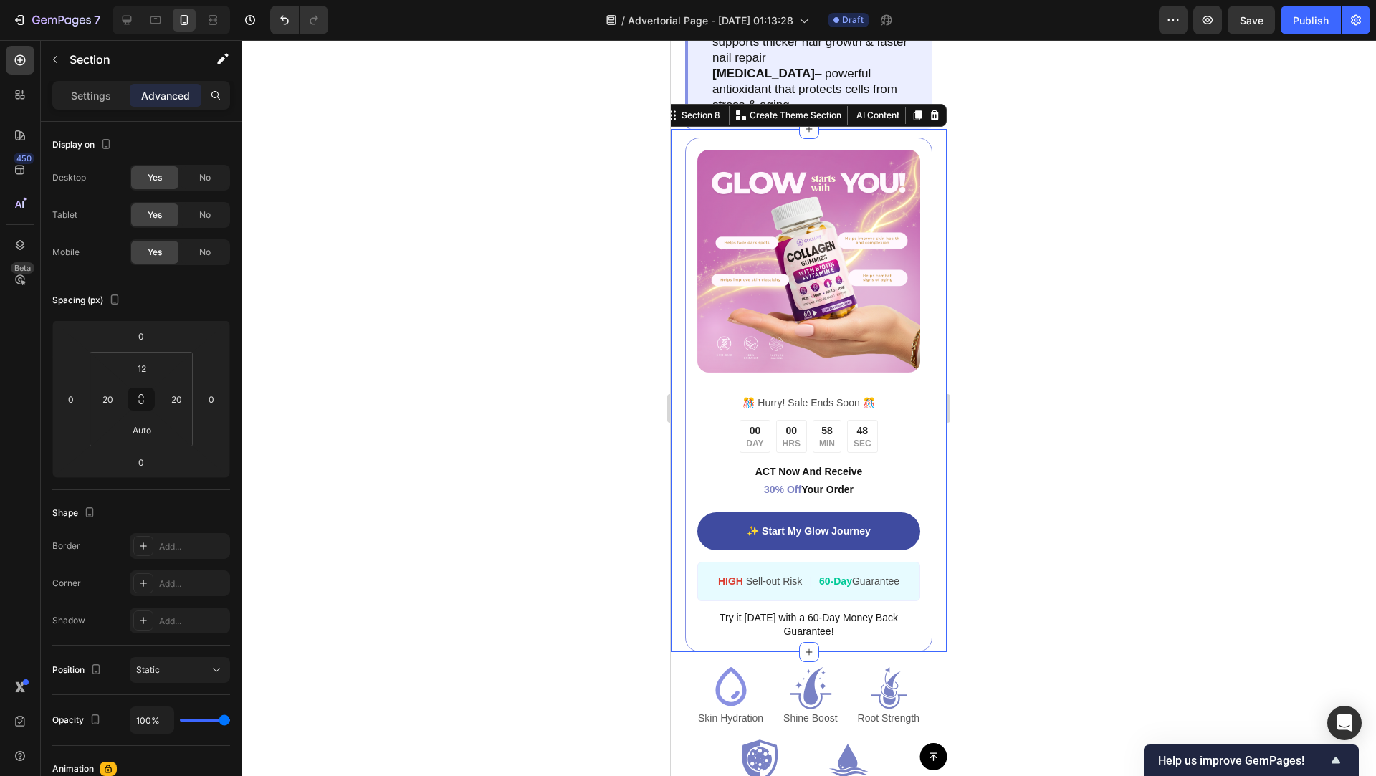
click at [1131, 312] on div at bounding box center [809, 408] width 1134 height 736
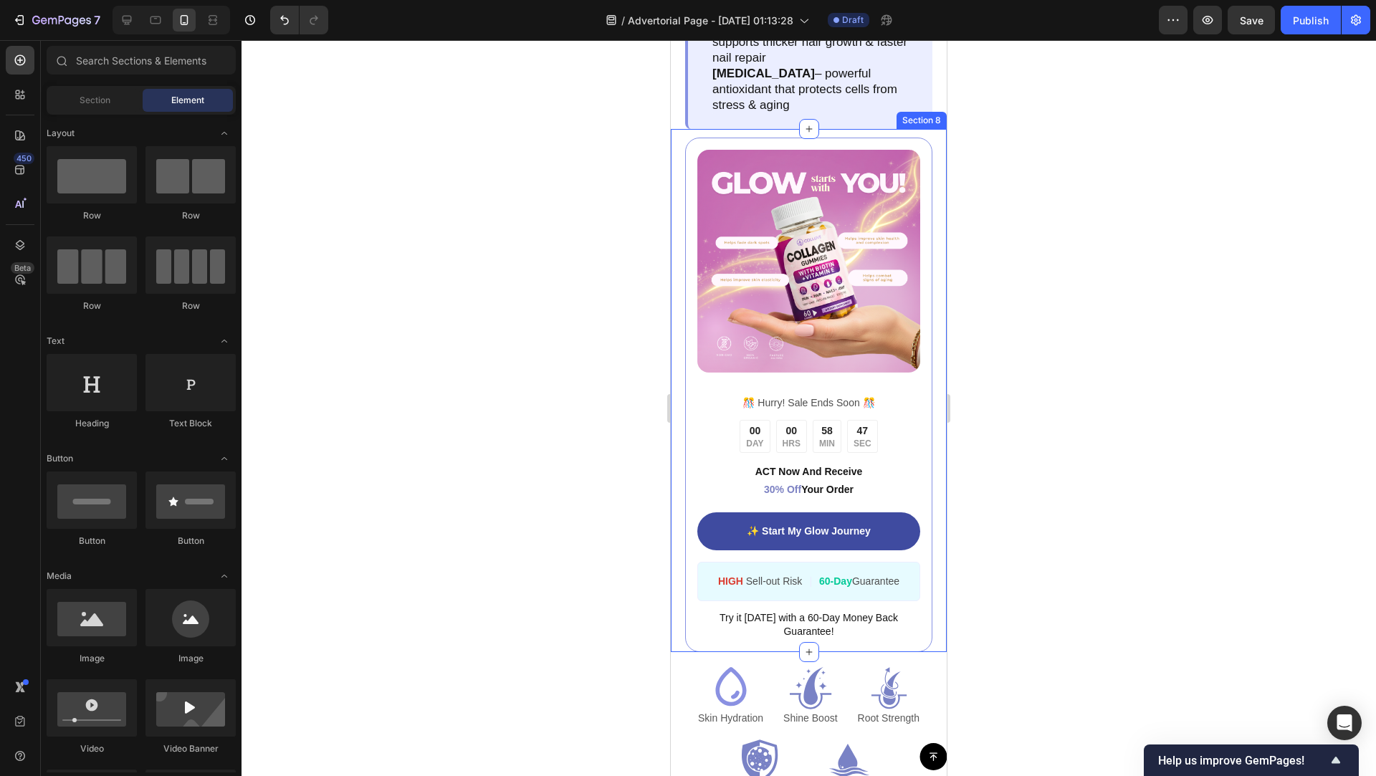
click at [941, 297] on div "Image ️🎊 Hurry! Sale Ends Soon ️🎊 Text Block 00 DAY 00 HRS 58 MIN 47 SEC Countd…" at bounding box center [809, 390] width 276 height 522
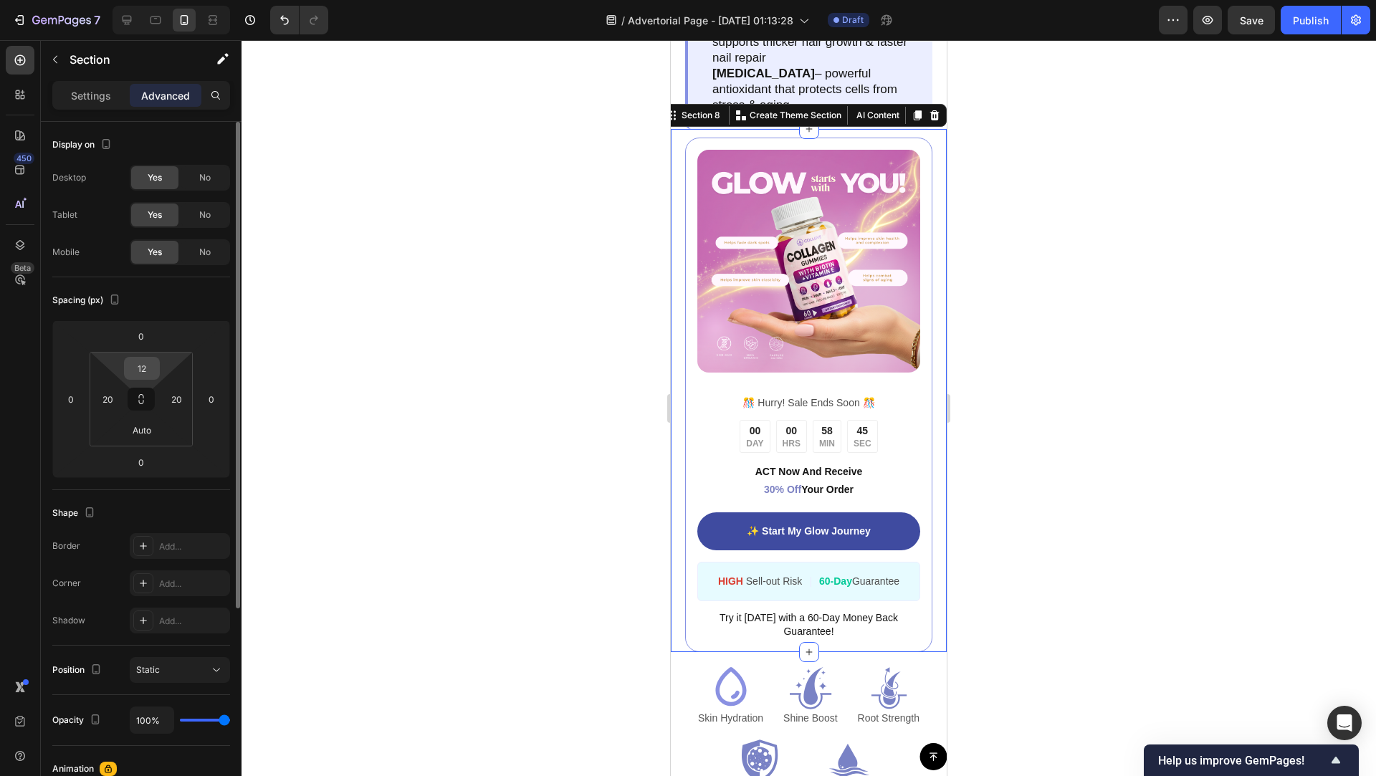
click at [145, 365] on input "12" at bounding box center [142, 368] width 29 height 21
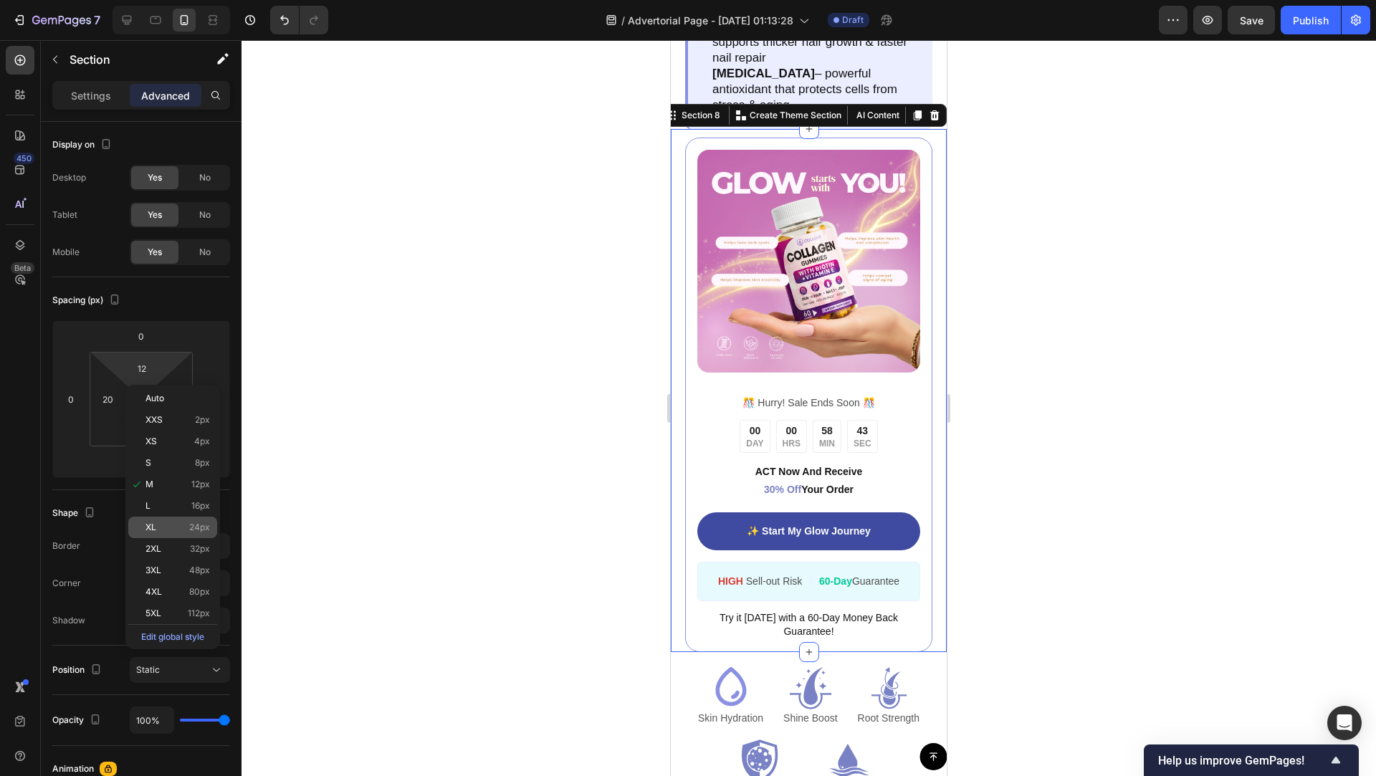
click at [178, 525] on p "XL 24px" at bounding box center [177, 527] width 64 height 10
type input "24"
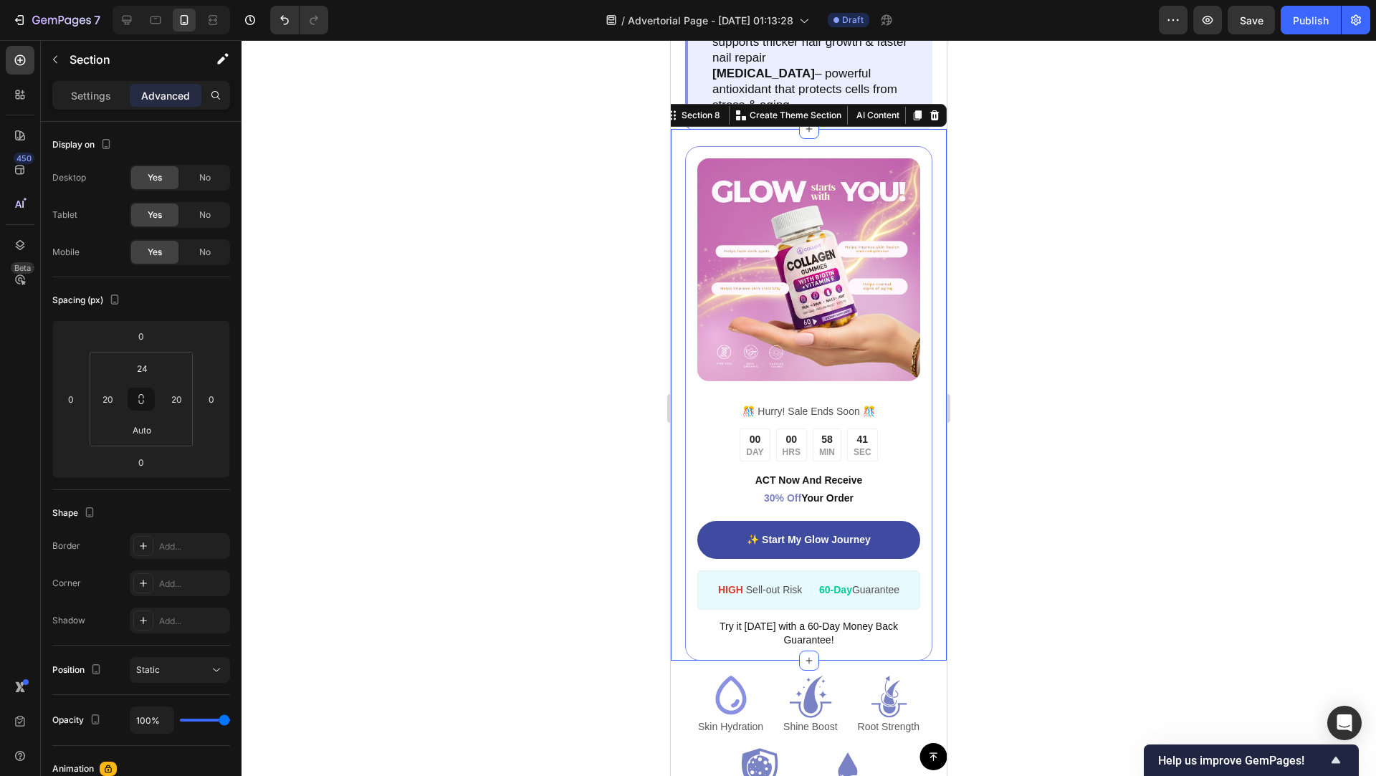
click at [1076, 417] on div at bounding box center [809, 408] width 1134 height 736
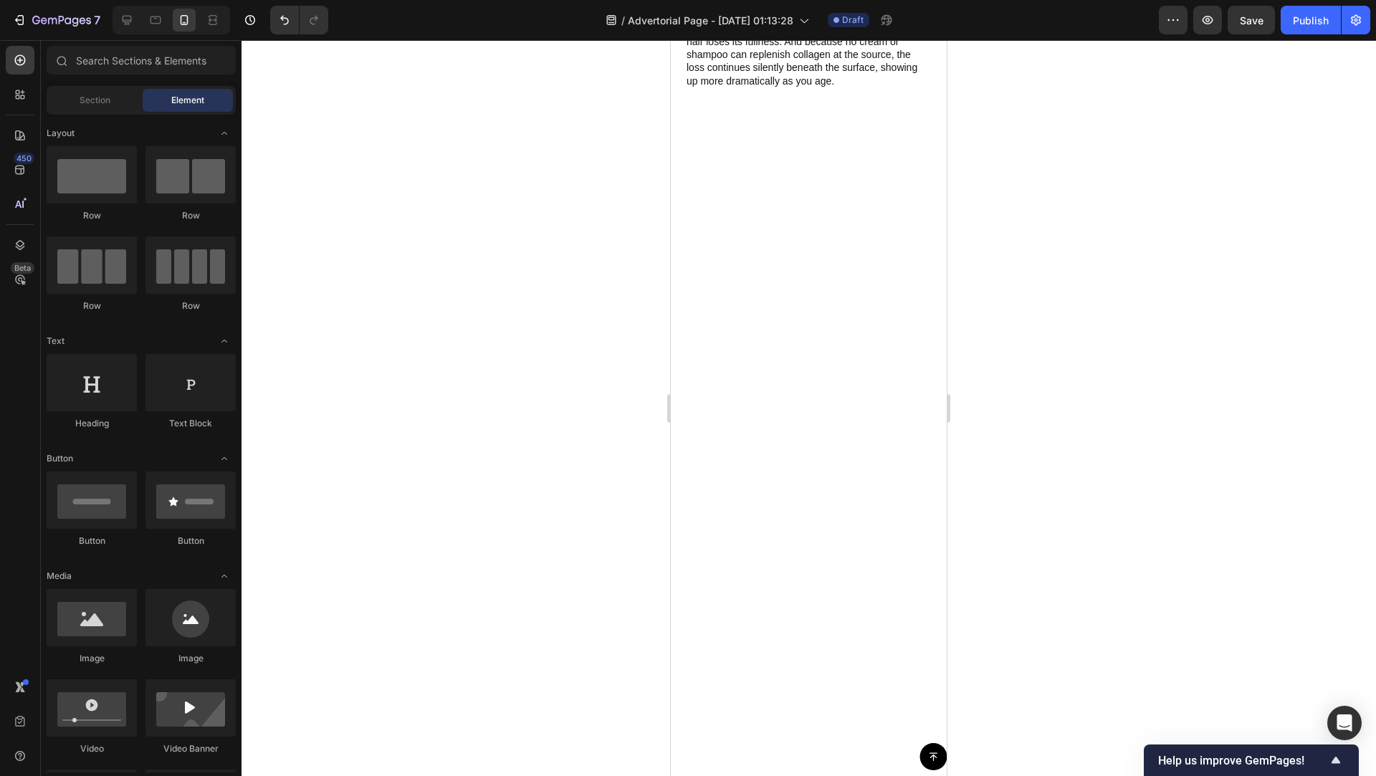
scroll to position [467, 0]
